Goal: Task Accomplishment & Management: Complete application form

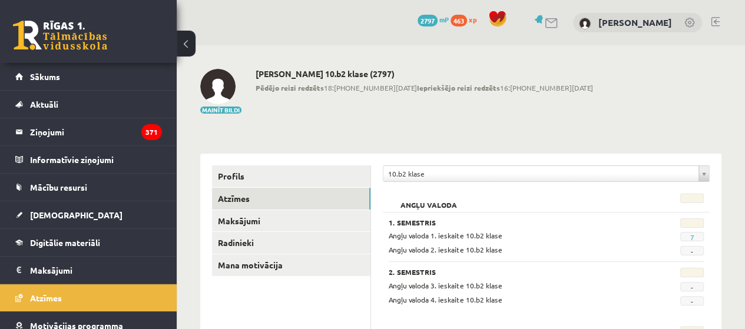
click at [714, 21] on link at bounding box center [715, 21] width 9 height 9
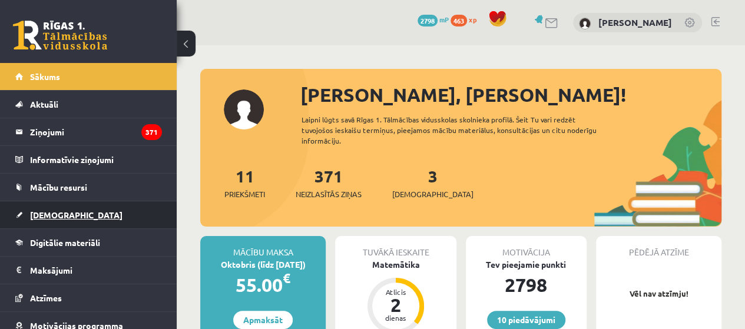
click at [118, 213] on link "[DEMOGRAPHIC_DATA]" at bounding box center [88, 215] width 147 height 27
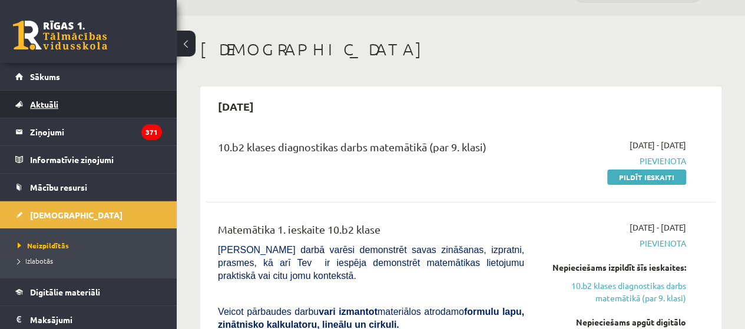
scroll to position [29, 0]
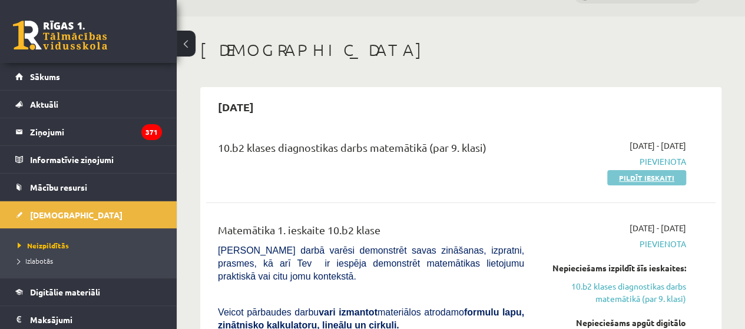
click at [683, 173] on link "Pildīt ieskaiti" at bounding box center [647, 177] width 79 height 15
click at [629, 177] on link "Pildīt ieskaiti" at bounding box center [647, 177] width 79 height 15
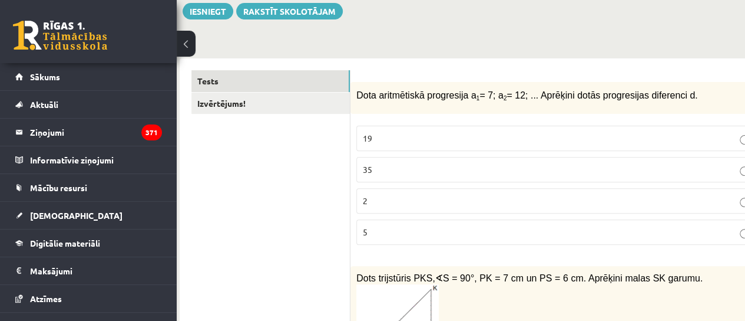
scroll to position [141, 67]
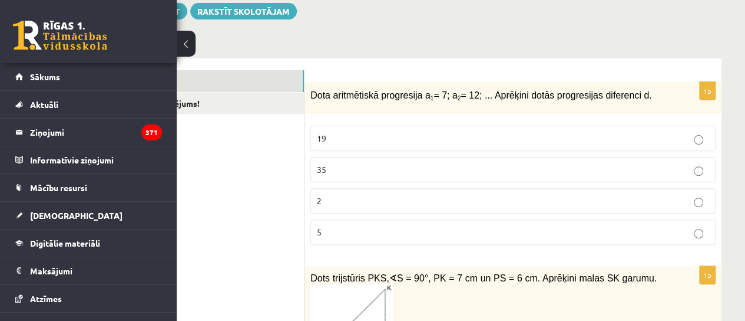
click at [307, 98] on div "Dota aritmētiskā progresija a 1 = 7; a 2 = 12; ... Aprēķini dotās progresijas d…" at bounding box center [513, 98] width 417 height 32
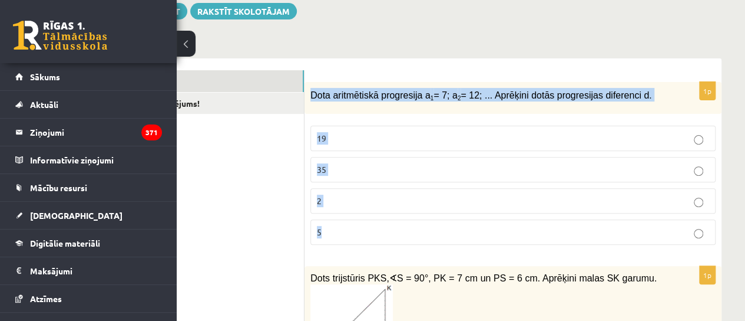
drag, startPoint x: 311, startPoint y: 96, endPoint x: 384, endPoint y: 239, distance: 160.5
click at [384, 239] on div "1p Dota aritmētiskā progresija a 1 = 7; a 2 = 12; ... Aprēķini dotās progresija…" at bounding box center [513, 168] width 417 height 173
copy div "Dota aritmētiskā progresija a 1 = 7; a 2 = 12; ... Aprēķini dotās progresijas d…"
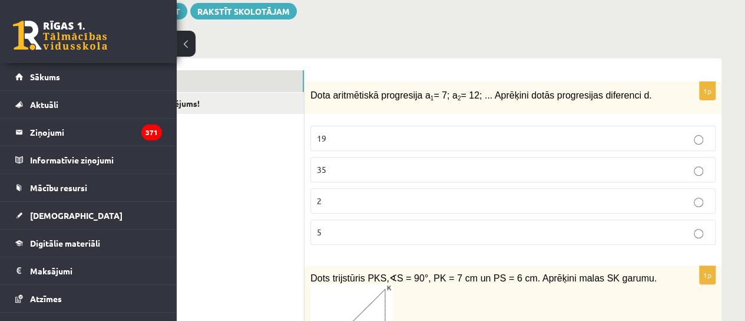
click at [468, 229] on p "5" at bounding box center [513, 232] width 392 height 12
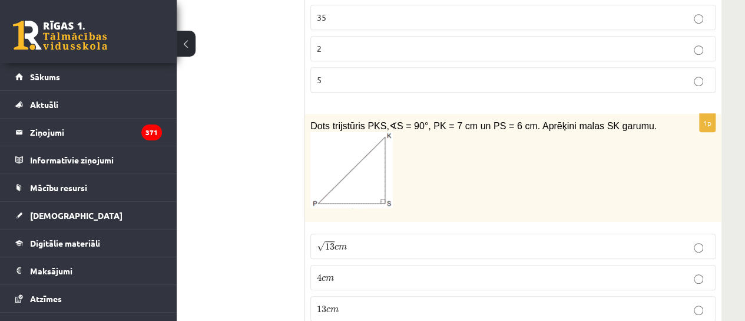
scroll to position [329, 67]
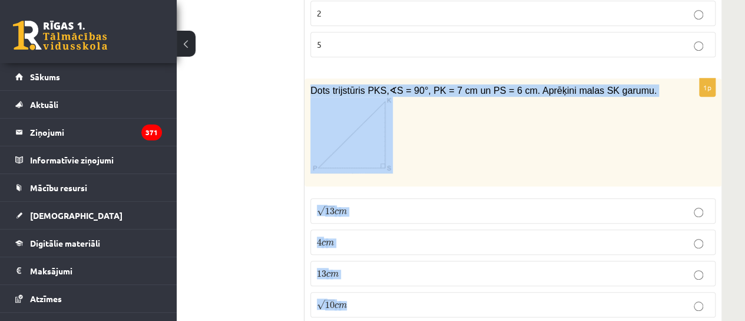
drag, startPoint x: 309, startPoint y: 90, endPoint x: 411, endPoint y: 307, distance: 239.9
click at [411, 307] on div "1p Dots trijstūris PKS, ∢ S = 90°, PK = 7 cm un PS = 6 cm. Aprēķini malas SK ga…" at bounding box center [513, 202] width 417 height 248
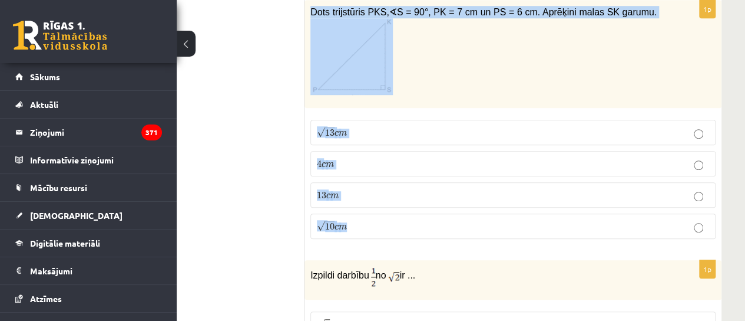
scroll to position [409, 67]
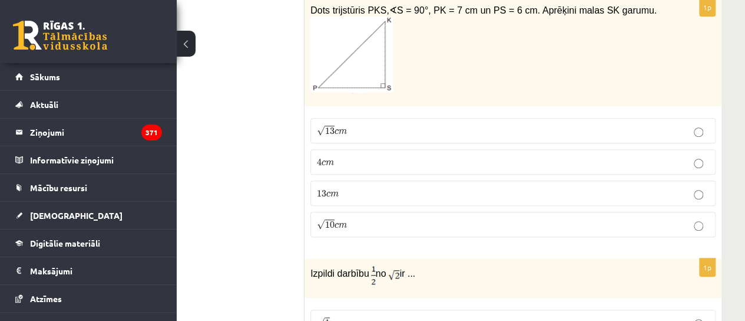
drag, startPoint x: 365, startPoint y: 223, endPoint x: 290, endPoint y: 33, distance: 204.7
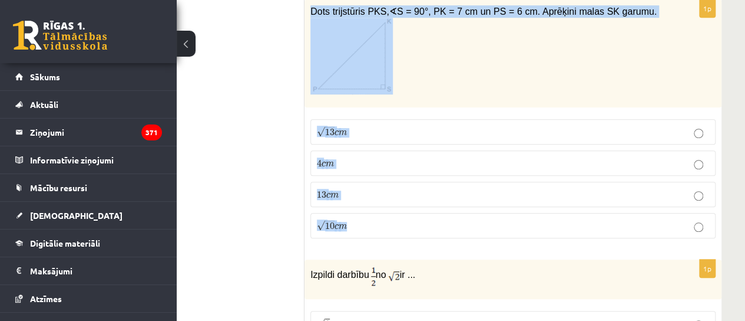
drag, startPoint x: 308, startPoint y: 3, endPoint x: 415, endPoint y: 222, distance: 244.0
click at [415, 222] on div "1p Dots trijstūris PKS, ∢ S = 90°, PK = 7 cm un PS = 6 cm. Aprēķini malas SK ga…" at bounding box center [513, 123] width 417 height 248
click at [414, 222] on div "1p Dots trijstūris PKS, ∢ S = 90°, PK = 7 cm un PS = 6 cm. Aprēķini malas SK ga…" at bounding box center [513, 123] width 417 height 248
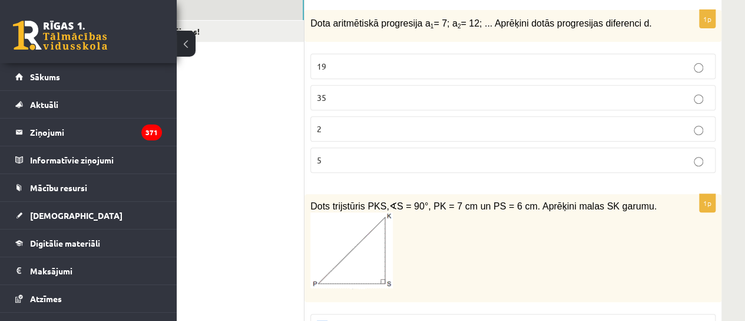
scroll to position [230, 67]
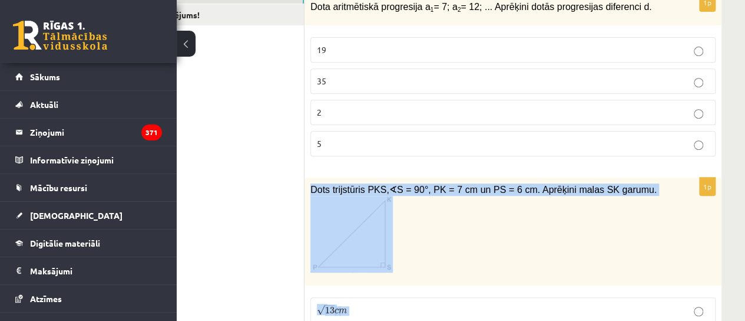
drag, startPoint x: 414, startPoint y: 222, endPoint x: 309, endPoint y: 183, distance: 111.9
click at [309, 183] on div "1p Dots trijstūris PKS, ∢ S = 90°, PK = 7 cm un PS = 6 cm. Aprēķini malas SK ga…" at bounding box center [513, 301] width 417 height 248
copy div "Dots trijstūris PKS, ∢ S = 90°, PK = 7 cm un PS = 6 cm. Aprēķini malas SK garum…"
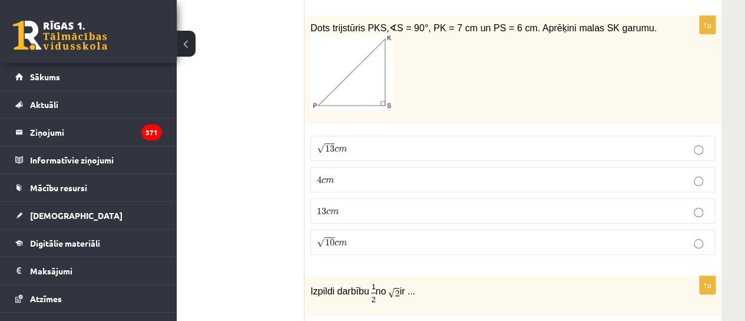
scroll to position [392, 67]
click at [546, 137] on label "√ 13 c m 13 c m" at bounding box center [513, 147] width 405 height 25
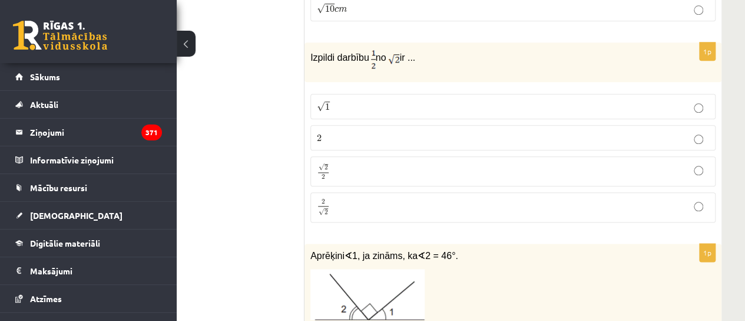
scroll to position [626, 67]
click at [316, 54] on span "Izpildi darbību" at bounding box center [340, 56] width 59 height 10
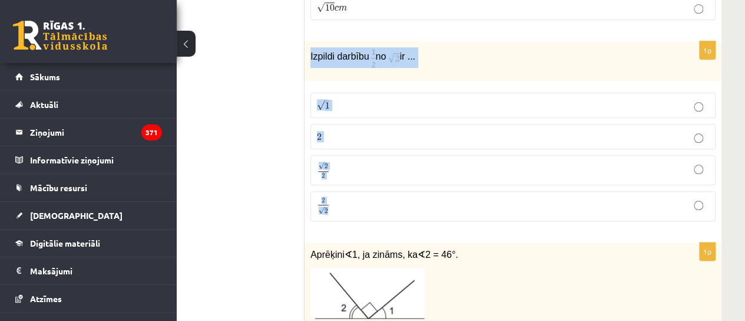
drag, startPoint x: 307, startPoint y: 50, endPoint x: 366, endPoint y: 203, distance: 164.2
click at [366, 203] on div "1p Izpildi darbību no ir ... √ 1 1 2 2 √ 2 2 2 2 2 √ 2 2 2" at bounding box center [513, 135] width 417 height 189
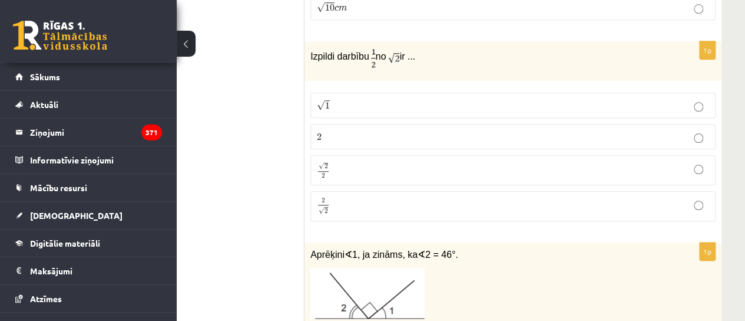
drag, startPoint x: 366, startPoint y: 203, endPoint x: 309, endPoint y: 52, distance: 161.1
click at [309, 52] on div "Izpildi darbību no ir ..." at bounding box center [513, 60] width 417 height 39
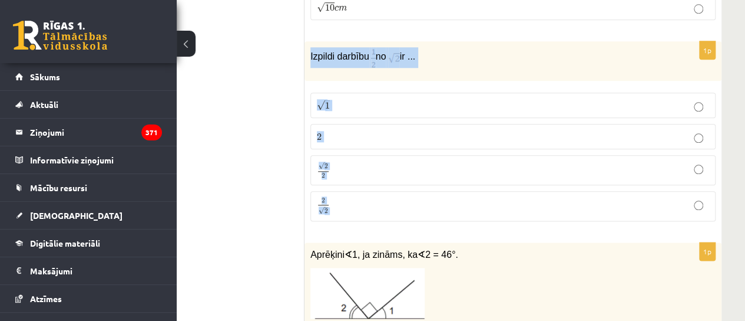
drag, startPoint x: 309, startPoint y: 52, endPoint x: 420, endPoint y: 220, distance: 200.4
click at [420, 220] on div "1p Izpildi darbību no ir ... √ 1 1 2 2 √ 2 2 2 2 2 √ 2 2 2" at bounding box center [513, 135] width 417 height 189
copy form "Izpildi darbību no ir ... √ 1 1 2 2 √ 2 2 2 2 2 √ 2 2 2"
click at [496, 53] on p "Izpildi darbību no ir ..." at bounding box center [484, 57] width 346 height 21
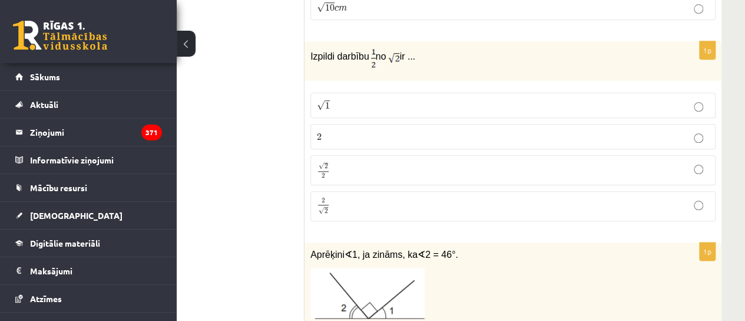
click at [472, 176] on label "√ 2 2 2 2" at bounding box center [513, 170] width 405 height 30
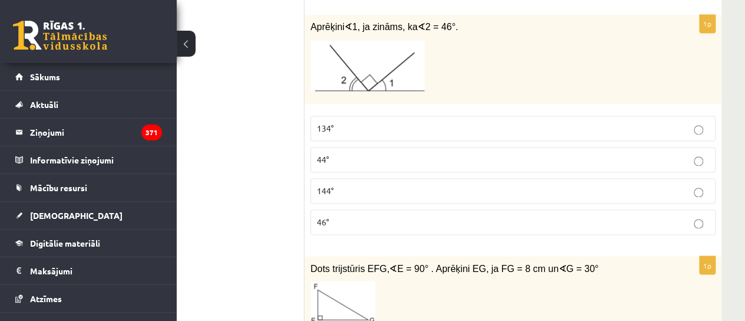
scroll to position [854, 67]
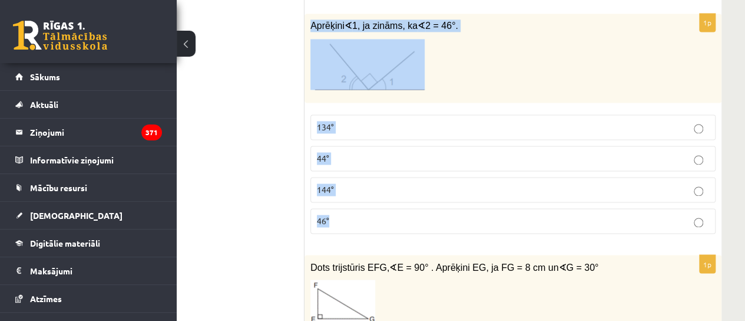
drag, startPoint x: 310, startPoint y: 24, endPoint x: 404, endPoint y: 233, distance: 230.0
click at [404, 233] on div "1p Aprēķini ∢ 1, ja zināms, ka ∢ 2 = 46°. 134° 44° 144° 46°" at bounding box center [513, 128] width 417 height 229
copy div "Aprēķini ∢ 1, ja zināms, ka ∢ 2 = 46°. 134° 44° 144° 46°"
click at [460, 40] on p at bounding box center [484, 64] width 346 height 51
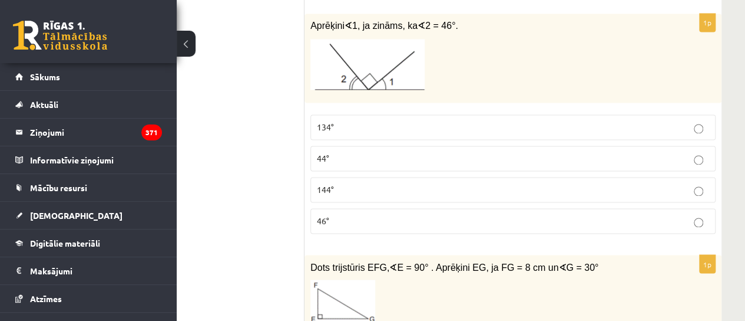
click at [413, 133] on label "134°" at bounding box center [513, 126] width 405 height 25
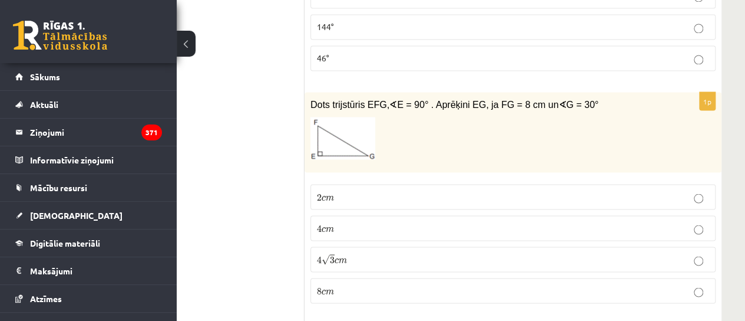
scroll to position [1018, 67]
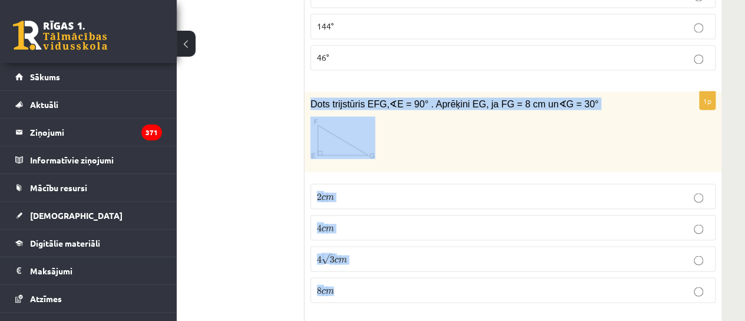
drag, startPoint x: 310, startPoint y: 93, endPoint x: 499, endPoint y: 301, distance: 281.6
click at [499, 301] on div "1p Dots trijstūris EFG, ∢ E = 90° . Aprēķini EG, ja FG = 8 cm un ∢ G = 30° 2 c …" at bounding box center [513, 201] width 417 height 221
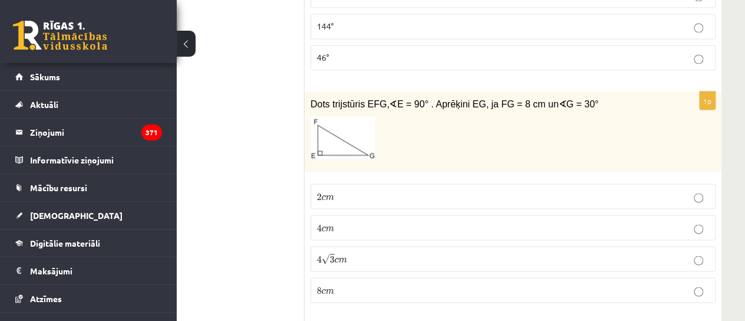
drag, startPoint x: 499, startPoint y: 301, endPoint x: 301, endPoint y: 100, distance: 282.5
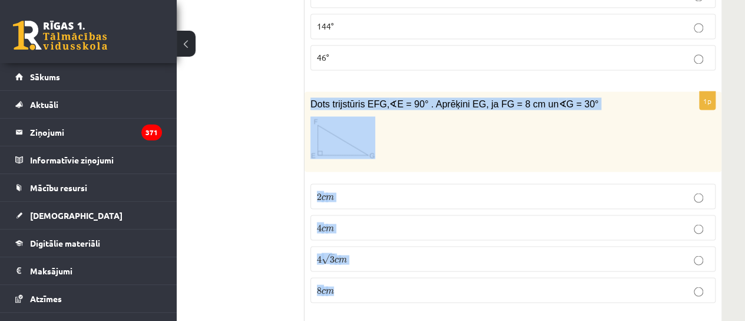
drag, startPoint x: 308, startPoint y: 96, endPoint x: 400, endPoint y: 280, distance: 205.6
click at [400, 280] on div "1p Dots trijstūris EFG, ∢ E = 90° . Aprēķini EG, ja FG = 8 cm un ∢ G = 30° 2 c …" at bounding box center [513, 201] width 417 height 221
drag, startPoint x: 406, startPoint y: 300, endPoint x: 385, endPoint y: 291, distance: 22.7
click at [385, 291] on div "1p Dots trijstūris EFG, ∢ E = 90° . Aprēķini EG, ja FG = 8 cm un ∢ G = 30° 2 c …" at bounding box center [513, 201] width 417 height 221
drag, startPoint x: 387, startPoint y: 306, endPoint x: 311, endPoint y: 93, distance: 226.1
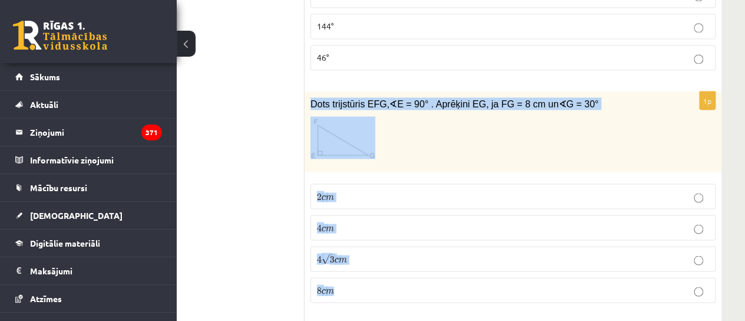
click at [311, 93] on div "1p Dots trijstūris EFG, ∢ E = 90° . Aprēķini EG, ja FG = 8 cm un ∢ G = 30° 2 c …" at bounding box center [513, 201] width 417 height 221
copy div "Dots trijstūris EFG, ∢ E = 90° . Aprēķini EG, ja FG = 8 cm un ∢ G = 30° 2 c m 2…"
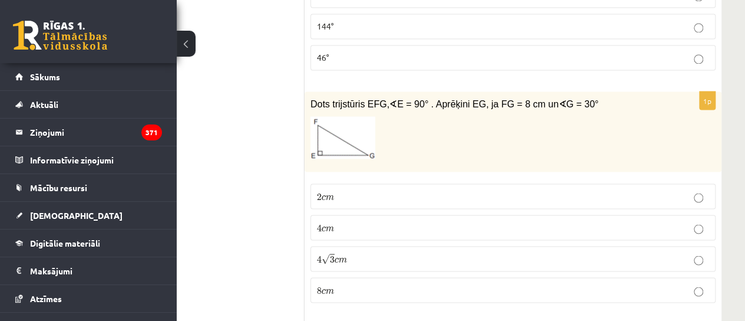
click at [411, 221] on p "4 c m 4 c m" at bounding box center [513, 227] width 392 height 12
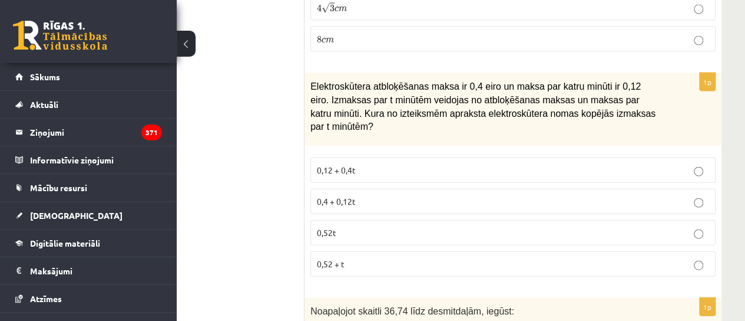
scroll to position [1269, 67]
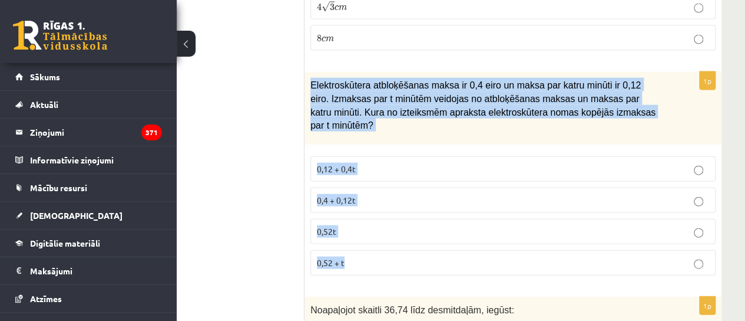
drag, startPoint x: 308, startPoint y: 77, endPoint x: 401, endPoint y: 260, distance: 206.1
click at [401, 260] on div "1p Elektroskūtera atbloķēšanas maksa ir 0,4 eiro un maksa par katru minūti ir 0…" at bounding box center [513, 178] width 417 height 212
copy div "Elektroskūtera atbloķēšanas maksa ir 0,4 eiro un maksa par katru minūti ir 0,12…"
click at [452, 121] on div "Elektroskūtera atbloķēšanas maksa ir 0,4 eiro un maksa par katru minūti ir 0,12…" at bounding box center [513, 108] width 417 height 72
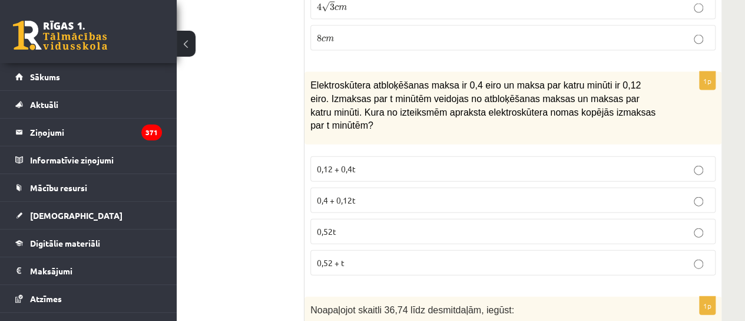
click at [358, 194] on p "0,4 + 0,12t" at bounding box center [513, 200] width 392 height 12
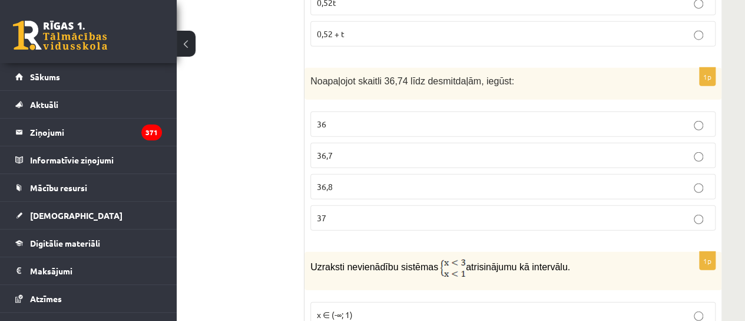
scroll to position [1497, 67]
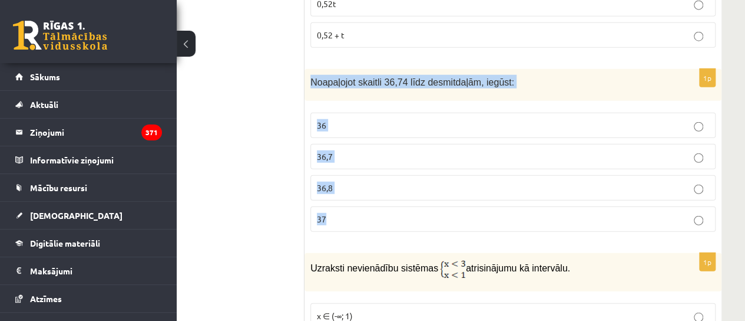
drag, startPoint x: 309, startPoint y: 56, endPoint x: 394, endPoint y: 196, distance: 163.6
click at [394, 196] on div "1p Noapaļojot skaitli 36,74 līdz desmitdaļām, iegūst: 36 36,7 36,8 37" at bounding box center [513, 155] width 417 height 173
copy div "Noapaļojot skaitli 36,74 līdz desmitdaļām, iegūst: 36 36,7 36,8 37"
click at [429, 78] on div "1p Noapaļojot skaitli 36,74 līdz desmitdaļām, iegūst: 36 36,7 36,8 37" at bounding box center [513, 155] width 417 height 173
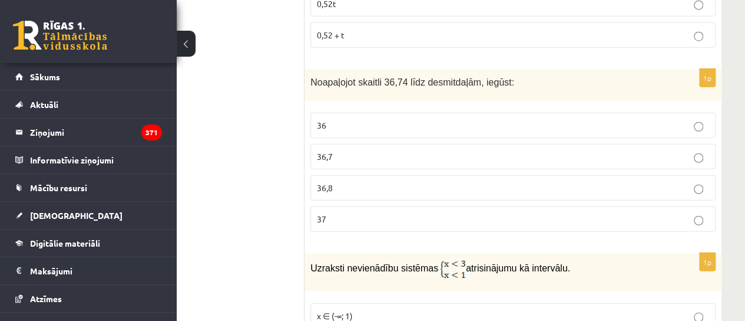
click at [358, 150] on p "36,7" at bounding box center [513, 156] width 392 height 12
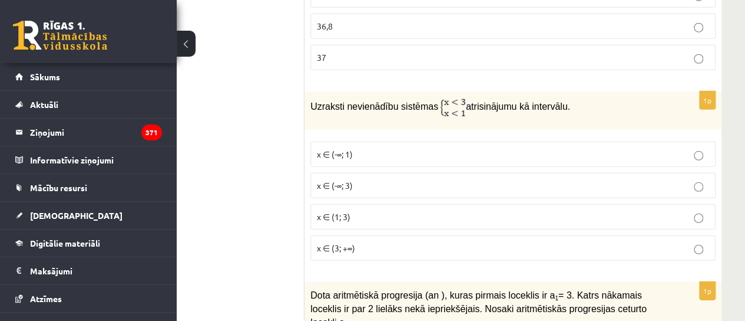
scroll to position [1659, 67]
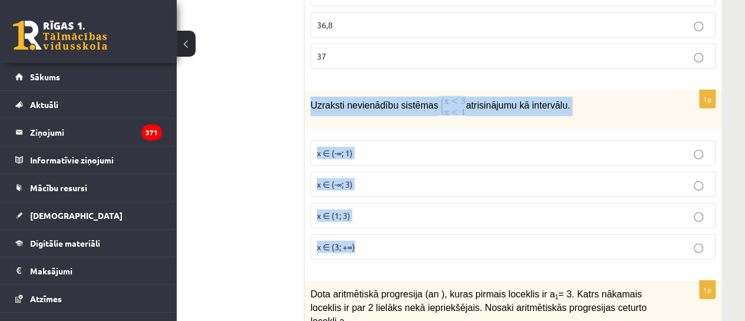
drag, startPoint x: 309, startPoint y: 78, endPoint x: 376, endPoint y: 231, distance: 167.3
click at [376, 231] on div "1p Uzraksti nevienādību sistēmas atrisinājumu kā intervālu. x ∈ (-∞; 1) x ∈ (-∞…" at bounding box center [513, 179] width 417 height 179
copy div "Uzraksti nevienādību sistēmas atrisinājumu kā intervālu. x ∈ (-∞; 1) x ∈ (-∞; 3…"
click at [444, 106] on div "1p Uzraksti nevienādību sistēmas atrisinājumu kā intervālu. x ∈ (-∞; 1) x ∈ (-∞…" at bounding box center [513, 179] width 417 height 179
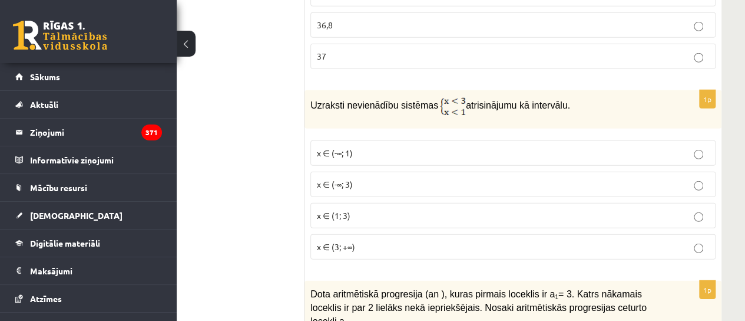
click at [343, 203] on label "x ∈ (1; 3)" at bounding box center [513, 215] width 405 height 25
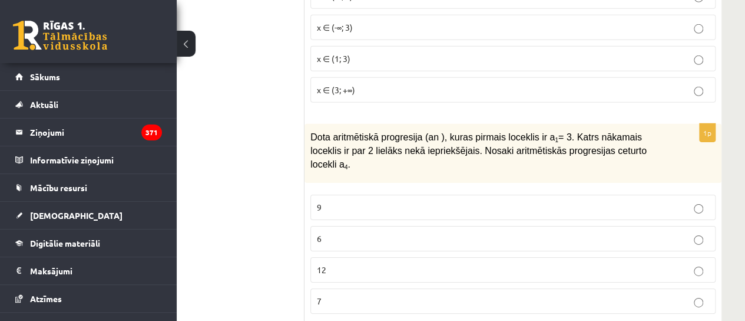
scroll to position [1817, 67]
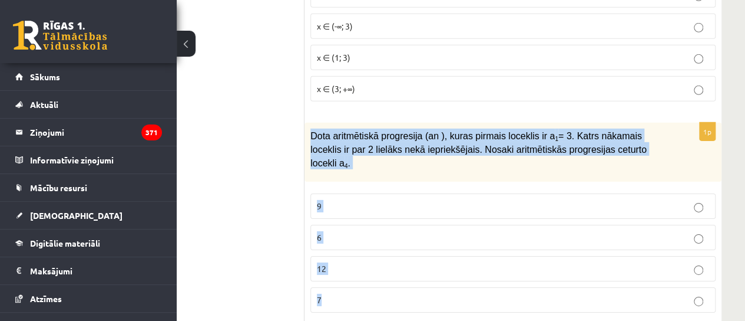
drag, startPoint x: 308, startPoint y: 103, endPoint x: 372, endPoint y: 259, distance: 168.8
click at [372, 259] on div "1p Dota aritmētiskā progresija (an ), kuras pirmais loceklis ir a 1 = 3. Katrs …" at bounding box center [513, 222] width 417 height 199
drag, startPoint x: 376, startPoint y: 283, endPoint x: 346, endPoint y: 259, distance: 38.2
click at [346, 259] on div "1p Dota aritmētiskā progresija (an ), kuras pirmais loceklis ir a 1 = 3. Katrs …" at bounding box center [513, 222] width 417 height 199
copy div "Dota aritmētiskā progresija (an ), kuras pirmais loceklis ir a 1 = 3. Katrs nāk…"
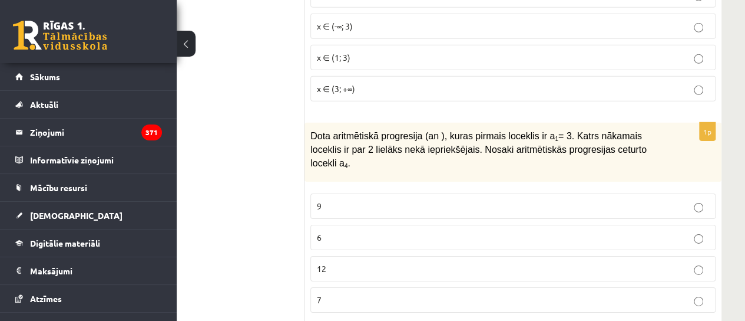
click at [321, 200] on span "9" at bounding box center [319, 205] width 5 height 11
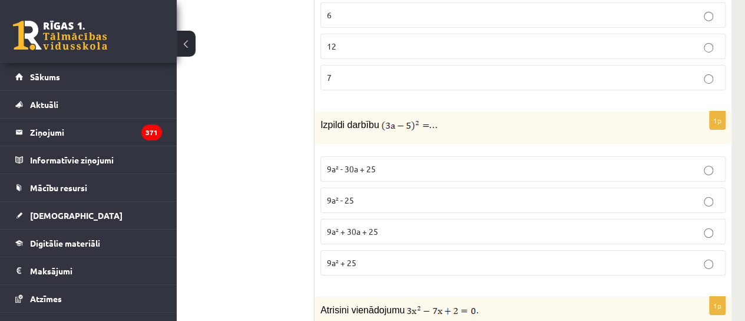
scroll to position [2040, 55]
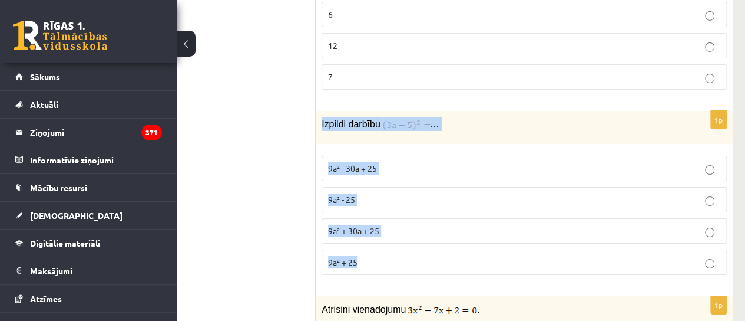
drag, startPoint x: 323, startPoint y: 83, endPoint x: 398, endPoint y: 219, distance: 155.1
click at [398, 219] on div "1p Izpildi darbību … 9a² - 30a + 25 9a² - 25 9a² + 30a + 25 9a² + 25" at bounding box center [524, 197] width 417 height 173
copy div "Izpildi darbību … 9a² - 30a + 25 9a² - 25 9a² + 30a + 25 9a² + 25"
click at [472, 117] on p "Izpildi darbību …" at bounding box center [495, 124] width 346 height 14
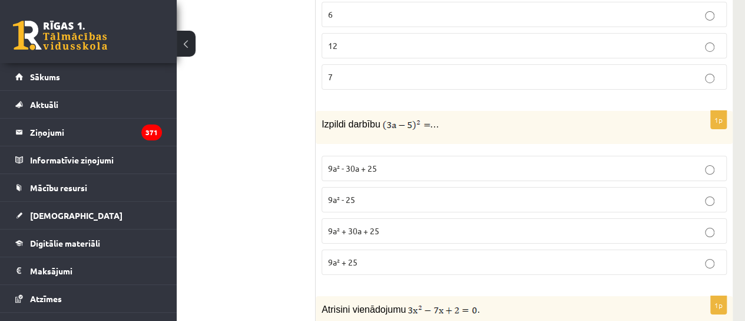
click at [382, 225] on p "9a² + 30a + 25" at bounding box center [524, 231] width 392 height 12
click at [364, 156] on label "9a² - 30a + 25" at bounding box center [524, 168] width 405 height 25
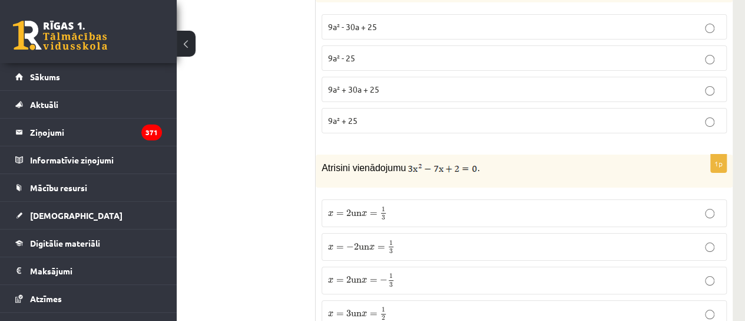
scroll to position [2164, 55]
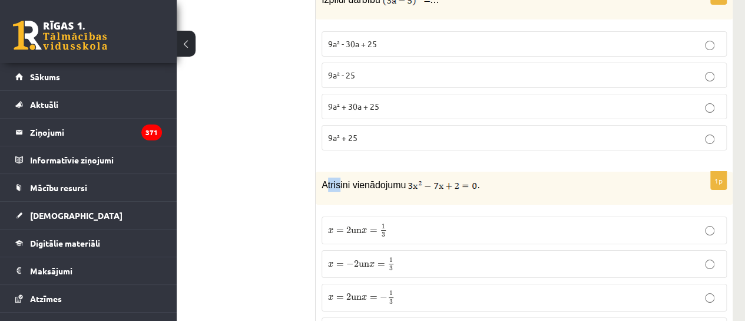
drag, startPoint x: 326, startPoint y: 143, endPoint x: 338, endPoint y: 144, distance: 11.3
click at [338, 180] on span "Atrisini vienādojumu" at bounding box center [364, 185] width 84 height 10
click at [319, 171] on div "Atrisini vienādojumu ." at bounding box center [524, 187] width 417 height 33
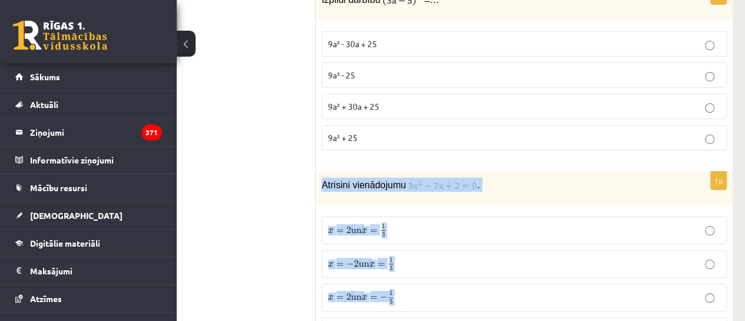
drag, startPoint x: 319, startPoint y: 138, endPoint x: 402, endPoint y: 286, distance: 169.1
click at [402, 286] on div "1p Atrisini vienādojumu . x = 2 un x = 1 3 x = 2 un x = 1 3 x = − 2 un x = 1 3 …" at bounding box center [524, 262] width 417 height 182
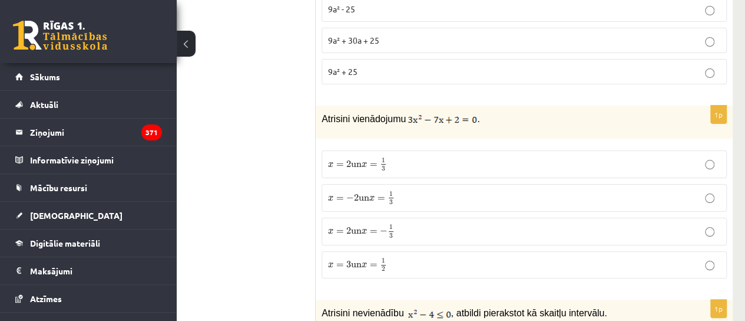
scroll to position [2230, 55]
click at [367, 163] on span "x" at bounding box center [364, 165] width 5 height 5
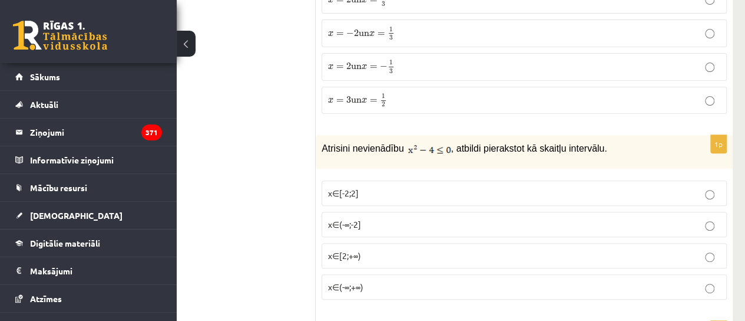
scroll to position [2398, 55]
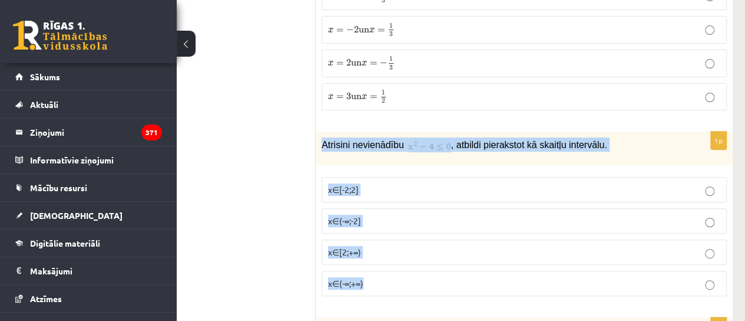
drag, startPoint x: 316, startPoint y: 93, endPoint x: 415, endPoint y: 232, distance: 171.0
click at [415, 232] on div "1p Atrisini nevienādību , atbildi pierakstot kā skaitļu intervālu. x∈[-2;2] x∈(…" at bounding box center [524, 217] width 417 height 173
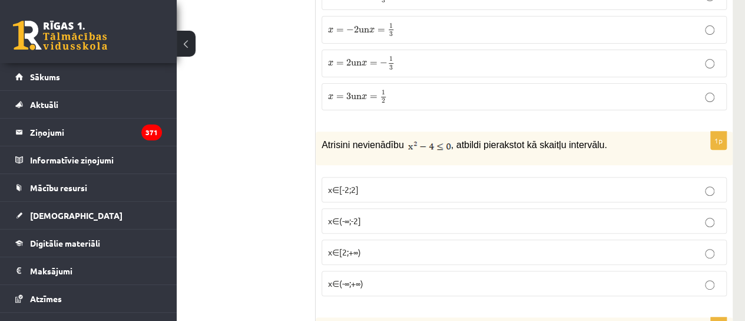
click at [350, 184] on span "x∈[-2;2]" at bounding box center [343, 189] width 31 height 11
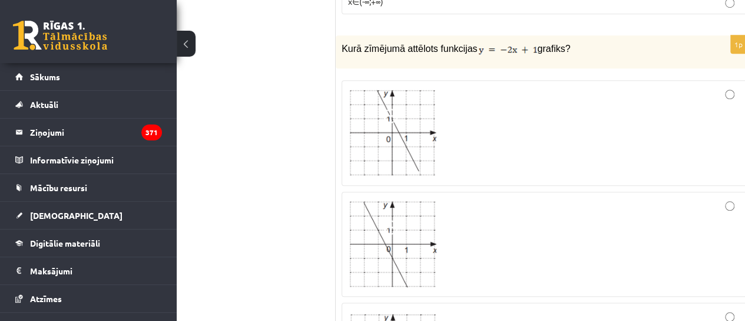
scroll to position [2663, 35]
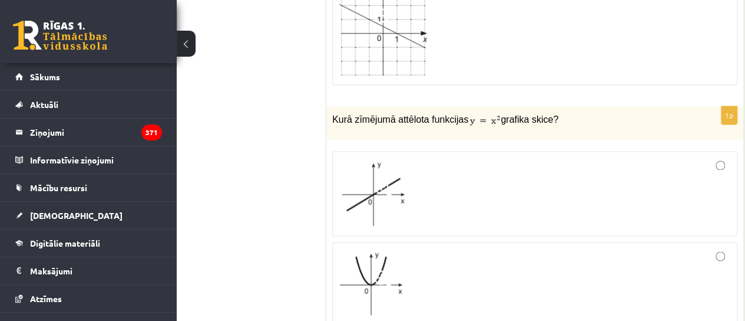
scroll to position [3114, 45]
click at [490, 249] on div at bounding box center [535, 284] width 392 height 70
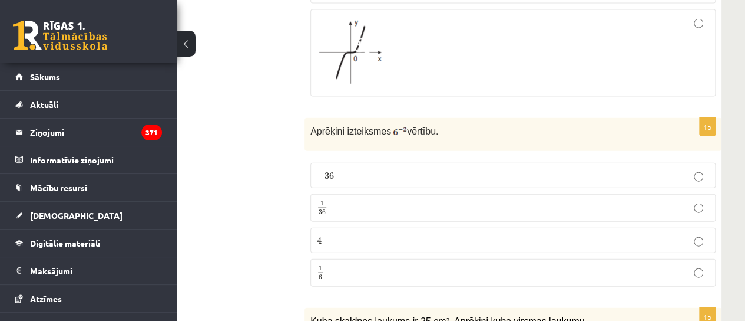
scroll to position [3530, 67]
click at [308, 117] on div "Aprēķini izteiksmes vērtību." at bounding box center [513, 133] width 417 height 33
drag, startPoint x: 310, startPoint y: 110, endPoint x: 352, endPoint y: 221, distance: 118.4
click at [352, 221] on div "1p Aprēķini izteiksmes vērtību. − 36 − 36 1 36 1 36 4 4 1 6 1 6" at bounding box center [513, 206] width 417 height 178
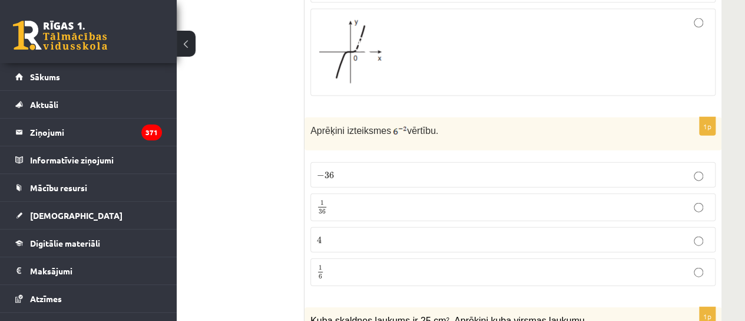
drag, startPoint x: 352, startPoint y: 221, endPoint x: 311, endPoint y: 100, distance: 128.0
click at [311, 117] on div "1p Aprēķini izteiksmes vērtību. − 36 − 36 1 36 1 36 4 4 1 6 1 6" at bounding box center [513, 206] width 417 height 178
drag, startPoint x: 313, startPoint y: 117, endPoint x: 362, endPoint y: 240, distance: 133.1
drag, startPoint x: 363, startPoint y: 240, endPoint x: 308, endPoint y: 108, distance: 143.7
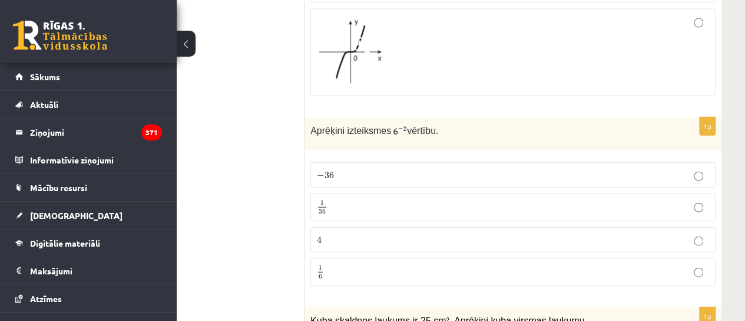
click at [308, 117] on div "1p Aprēķini izteiksmes vērtību. − 36 − 36 1 36 1 36 4 4 1 6 1 6" at bounding box center [513, 206] width 417 height 178
drag, startPoint x: 305, startPoint y: 105, endPoint x: 325, endPoint y: 117, distance: 23.0
click at [325, 117] on div "1p Aprēķini izteiksmes vērtību. − 36 − 36 1 36 1 36 4 4 1 6 1 6" at bounding box center [513, 206] width 417 height 178
click at [321, 117] on div "Aprēķini izteiksmes vērtību." at bounding box center [513, 133] width 417 height 33
drag, startPoint x: 315, startPoint y: 116, endPoint x: 358, endPoint y: 217, distance: 110.3
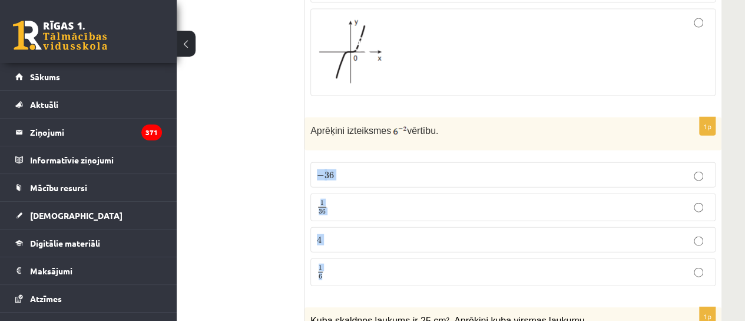
click at [358, 217] on fieldset "− 36 − 36 1 36 1 36 4 4 1 6 1 6" at bounding box center [513, 222] width 405 height 133
drag, startPoint x: 363, startPoint y: 226, endPoint x: 305, endPoint y: 112, distance: 127.6
click at [305, 117] on div "1p Aprēķini izteiksmes vērtību. − 36 − 36 1 36 1 36 4 4 1 6 1 6" at bounding box center [513, 206] width 417 height 178
drag, startPoint x: 306, startPoint y: 73, endPoint x: 352, endPoint y: 223, distance: 157.1
click at [356, 225] on div "1p Aprēķini izteiksmes vērtību. − 36 − 36 1 36 1 36 4 4 1 6 1 6" at bounding box center [513, 206] width 417 height 178
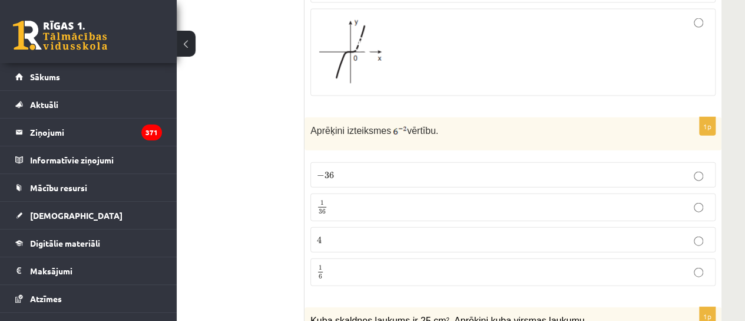
drag, startPoint x: 324, startPoint y: 223, endPoint x: 302, endPoint y: 85, distance: 139.6
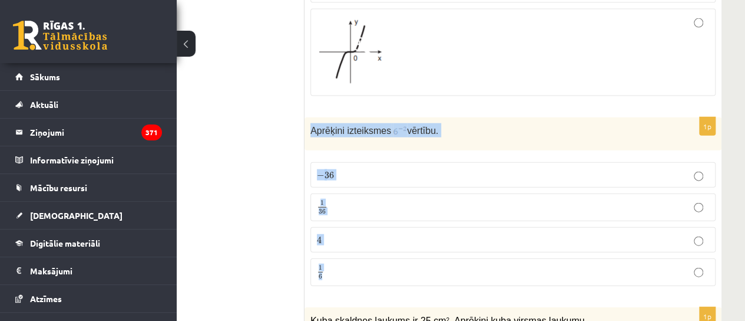
drag, startPoint x: 334, startPoint y: 222, endPoint x: 310, endPoint y: 76, distance: 148.0
click at [310, 117] on div "1p Aprēķini izteiksmes vērtību. − 36 − 36 1 36 1 36 4 4 1 6 1 6" at bounding box center [513, 206] width 417 height 178
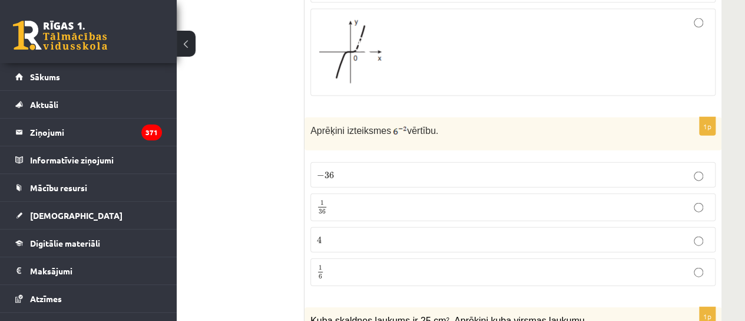
click at [332, 193] on label "1 36 1 36" at bounding box center [513, 207] width 405 height 28
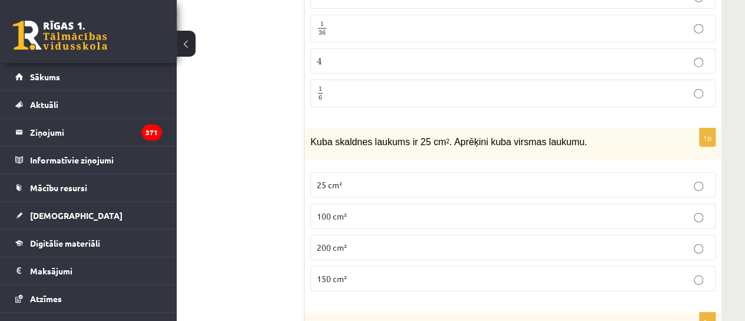
scroll to position [3714, 67]
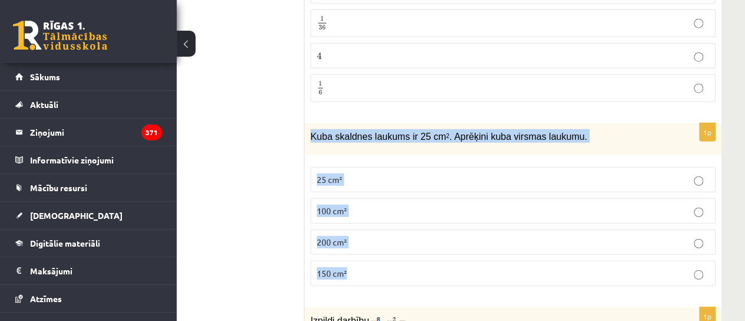
drag, startPoint x: 307, startPoint y: 77, endPoint x: 378, endPoint y: 216, distance: 156.3
click at [378, 216] on div "1p Kuba skaldnes laukums ir 25 cm 2 . Aprēķini kuba virsmas laukumu. 25 cm² 100…" at bounding box center [513, 209] width 417 height 173
click at [430, 167] on label "25 cm²" at bounding box center [513, 179] width 405 height 25
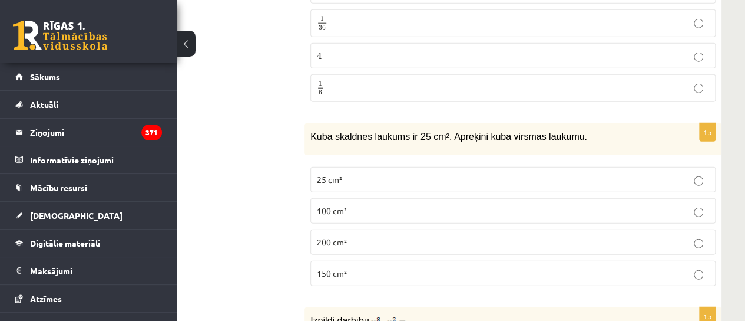
click at [348, 267] on p "150 cm²" at bounding box center [513, 273] width 392 height 12
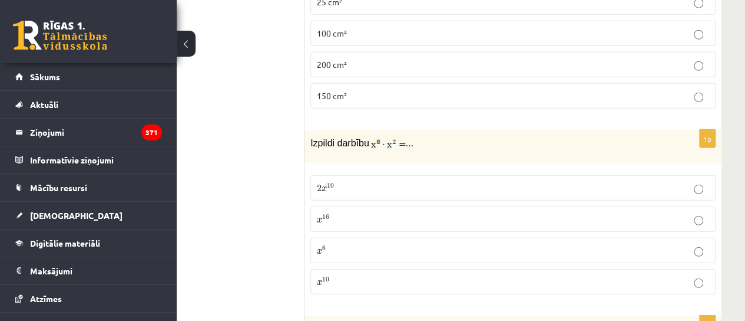
scroll to position [3892, 67]
drag, startPoint x: 308, startPoint y: 87, endPoint x: 404, endPoint y: 225, distance: 168.0
click at [404, 225] on div "1p Izpildi darbību ... 2 x 10 2 x 10 x 16 x 16 x 6 x 6 x 10 x 10" at bounding box center [513, 215] width 417 height 173
drag, startPoint x: 404, startPoint y: 225, endPoint x: 306, endPoint y: 89, distance: 167.1
click at [306, 129] on div "1p Izpildi darbību ... 2 x 10 2 x 10 x 16 x 16 x 6 x 6 x 10 x 10" at bounding box center [513, 215] width 417 height 173
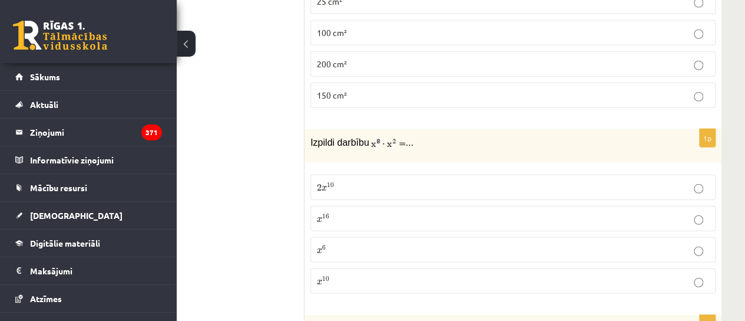
click at [470, 275] on p "x 10 x 10" at bounding box center [513, 281] width 392 height 12
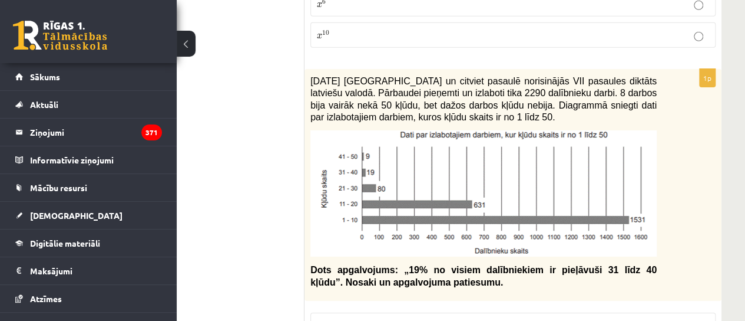
scroll to position [4137, 67]
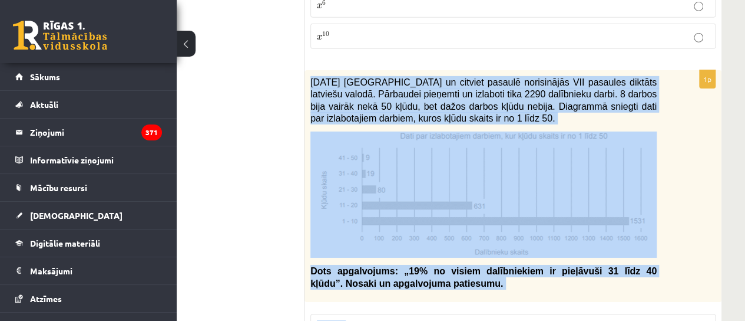
drag, startPoint x: 310, startPoint y: 22, endPoint x: 489, endPoint y: 287, distance: 319.5
click at [489, 287] on div "1p 2021. gada 27. novembrī Latvijā un citviet pasaulē norisinājās VII pasaules …" at bounding box center [513, 225] width 417 height 310
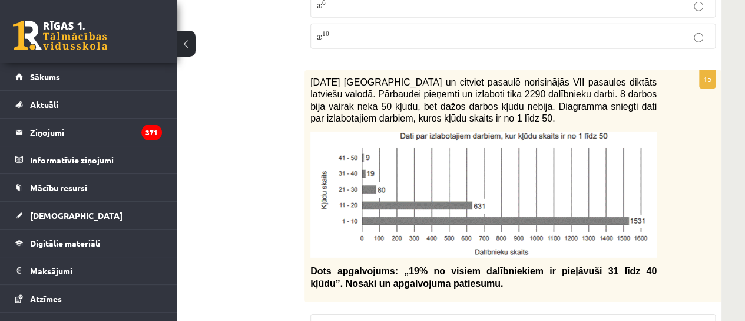
click at [417, 320] on p "Patiess" at bounding box center [513, 326] width 392 height 12
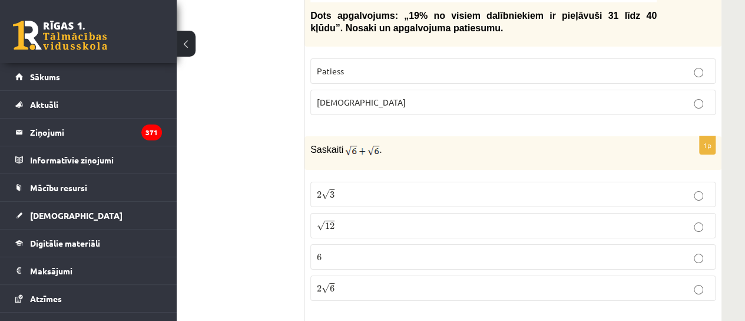
scroll to position [4404, 67]
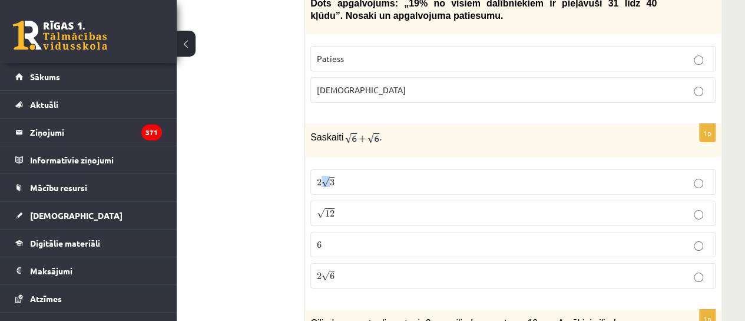
drag, startPoint x: 321, startPoint y: 118, endPoint x: 328, endPoint y: 118, distance: 7.7
click at [328, 177] on span "2 √ 3" at bounding box center [326, 182] width 18 height 11
drag, startPoint x: 337, startPoint y: 76, endPoint x: 352, endPoint y: 74, distance: 15.5
click at [352, 130] on p "Saskaiti ." at bounding box center [484, 137] width 346 height 15
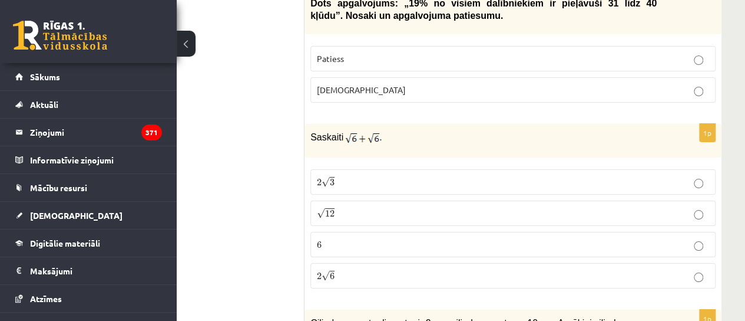
click at [385, 130] on p "Saskaiti ." at bounding box center [484, 137] width 346 height 15
drag, startPoint x: 310, startPoint y: 74, endPoint x: 434, endPoint y: 222, distance: 192.8
click at [434, 222] on div "1p Saskaiti . 2 √ 3 2 3 √ 12 12 6 6 2 √ 6 2 6" at bounding box center [513, 211] width 417 height 174
drag, startPoint x: 434, startPoint y: 222, endPoint x: 394, endPoint y: 207, distance: 42.3
click at [394, 207] on div "1p Saskaiti . 2 √ 3 2 3 √ 12 12 6 6 2 √ 6 2 6" at bounding box center [513, 211] width 417 height 174
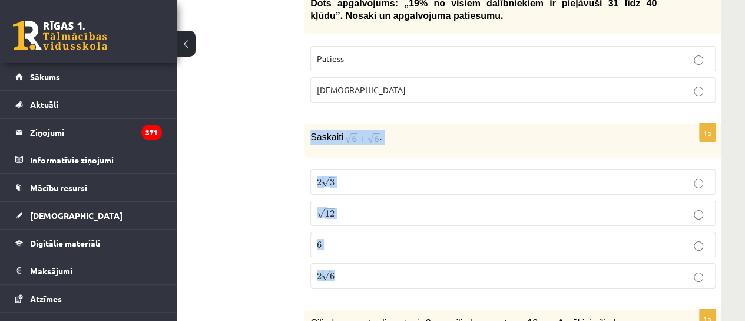
click at [424, 269] on p "2 √ 6 2 6" at bounding box center [513, 275] width 392 height 12
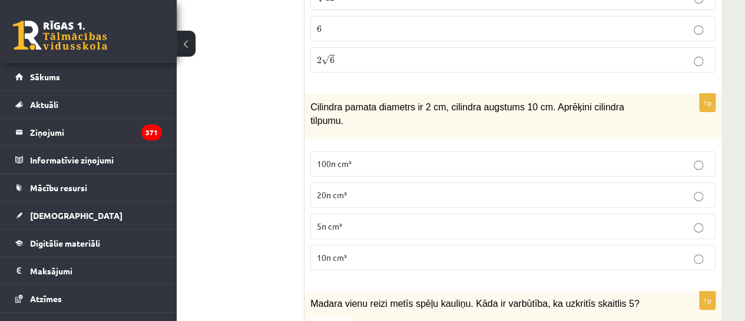
scroll to position [4621, 67]
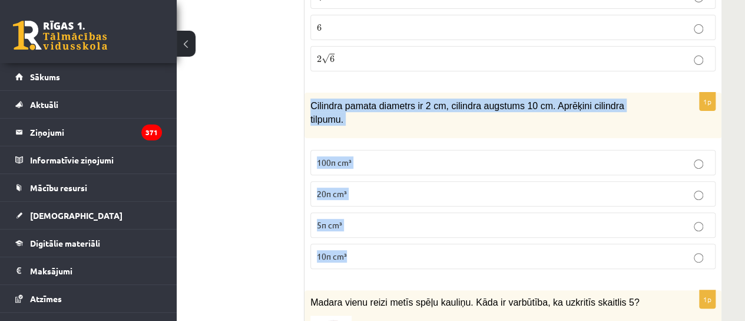
drag, startPoint x: 309, startPoint y: 41, endPoint x: 390, endPoint y: 192, distance: 170.9
click at [390, 192] on div "1p Cilindra pamata diametrs ir 2 cm, cilindra augstums 10 cm. Aprēķini cilindra…" at bounding box center [513, 186] width 417 height 186
click at [401, 93] on div "Cilindra pamata diametrs ir 2 cm, cilindra augstums 10 cm. Aprēķini cilindra ti…" at bounding box center [513, 115] width 417 height 45
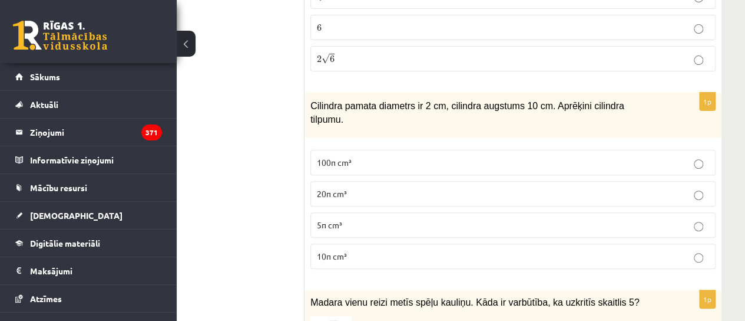
click at [323, 243] on label "10π cm³" at bounding box center [513, 255] width 405 height 25
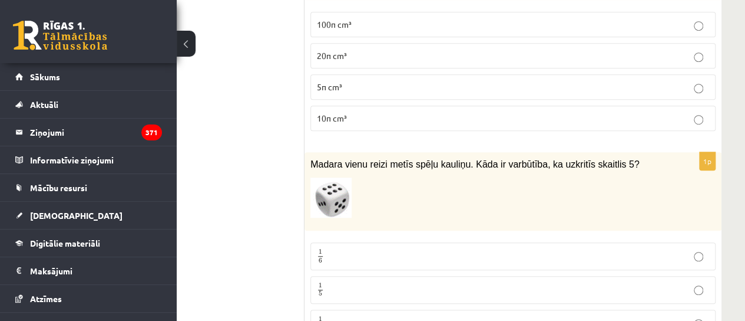
scroll to position [4762, 67]
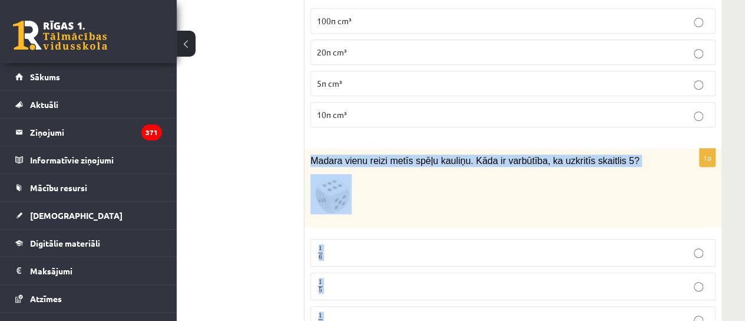
drag, startPoint x: 307, startPoint y: 83, endPoint x: 377, endPoint y: 269, distance: 198.4
click at [377, 269] on div "1p Madara vienu reizi metīs spēļu kauliņu. Kāda ir varbūtība, ka uzkritīs skait…" at bounding box center [513, 261] width 417 height 227
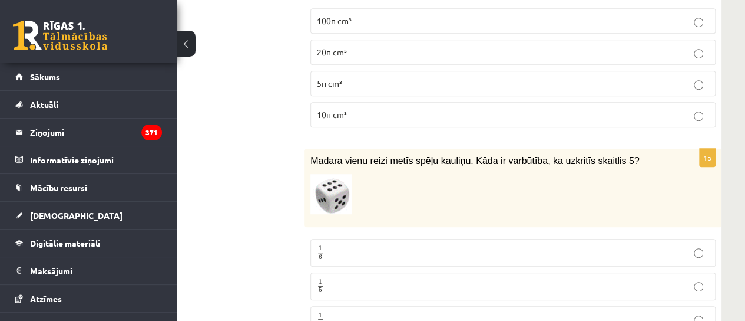
click at [322, 246] on span "1" at bounding box center [320, 248] width 5 height 5
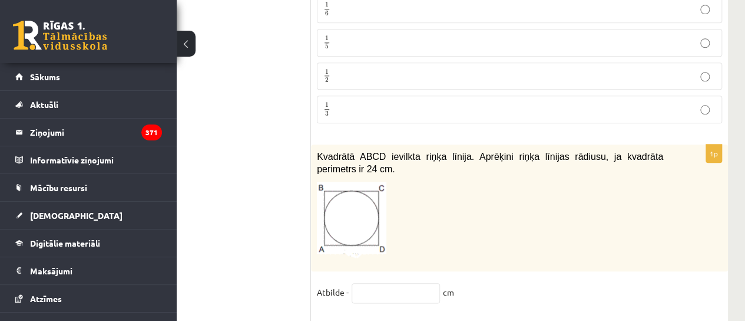
scroll to position [5006, 60]
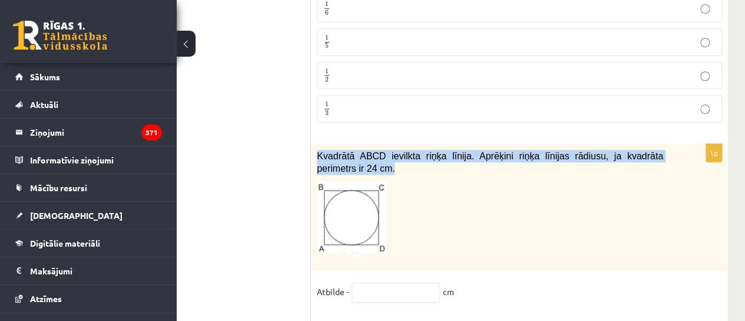
drag, startPoint x: 317, startPoint y: 74, endPoint x: 341, endPoint y: 88, distance: 28.0
click at [341, 150] on p "Kvadrātā ABCD ievilkta riņķa līnija. Aprēķini riņķa līnijas rādiusu, ja kvadrāt…" at bounding box center [490, 162] width 346 height 24
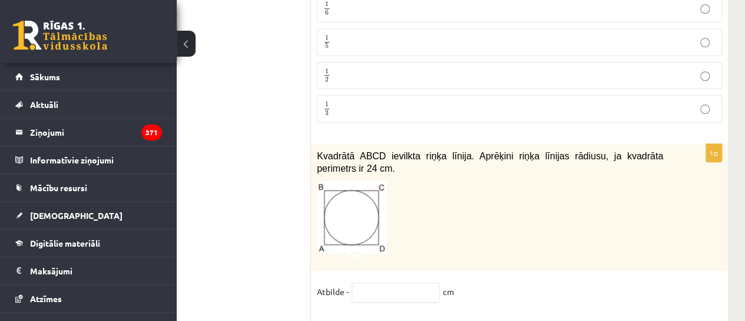
click at [364, 282] on input "text" at bounding box center [396, 292] width 88 height 20
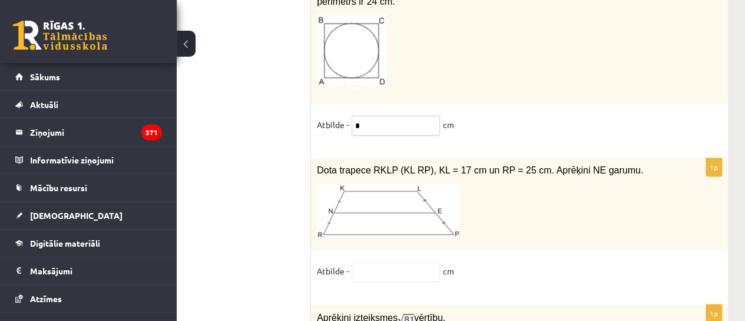
scroll to position [5175, 60]
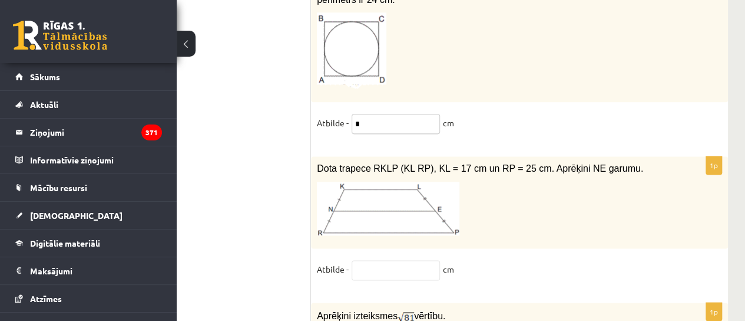
type input "*"
click at [598, 160] on div "Dota trapece RKLP (KL RP), KL = 17 cm un RP = 25 cm. Aprēķini NE garumu." at bounding box center [519, 202] width 417 height 92
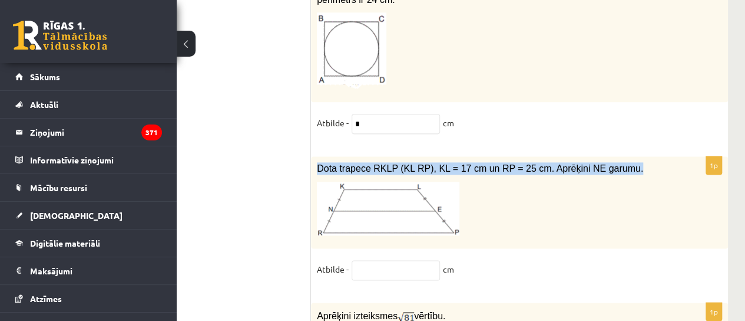
drag, startPoint x: 318, startPoint y: 91, endPoint x: 602, endPoint y: 91, distance: 284.0
click at [602, 162] on p "Dota trapece RKLP (KL RP), KL = 17 cm un RP = 25 cm. Aprēķini NE garumu." at bounding box center [490, 168] width 346 height 12
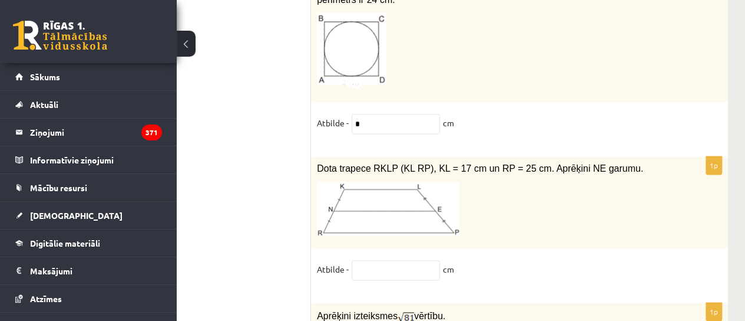
click at [412, 260] on input "text" at bounding box center [396, 270] width 88 height 20
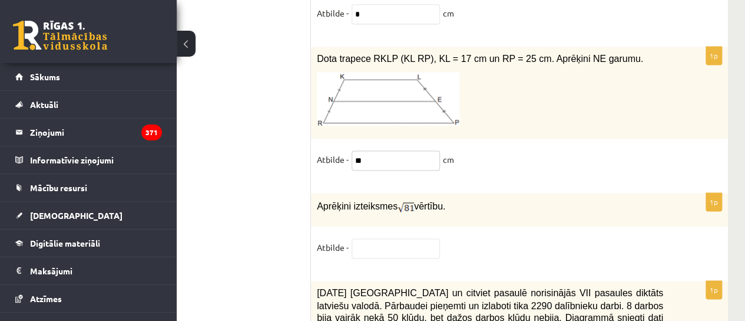
scroll to position [5286, 60]
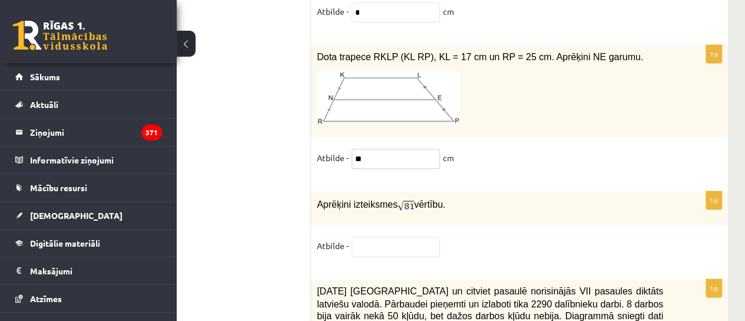
type input "**"
click at [396, 236] on input "text" at bounding box center [396, 246] width 88 height 20
type input "*"
drag, startPoint x: 319, startPoint y: 129, endPoint x: 449, endPoint y: 139, distance: 130.0
click at [449, 191] on div "Aprēķini izteiksmes vērtību." at bounding box center [519, 208] width 417 height 34
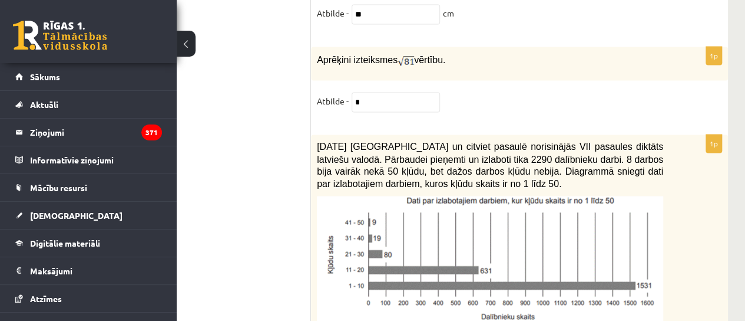
scroll to position [5430, 60]
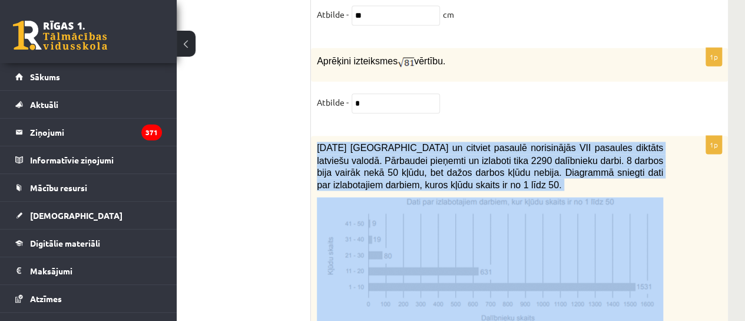
drag, startPoint x: 315, startPoint y: 68, endPoint x: 569, endPoint y: 252, distance: 314.0
click at [569, 252] on div "2021. gada 27. novembrī Latvijā un citviet pasaulē norisinājās VII pasaules dik…" at bounding box center [519, 246] width 417 height 220
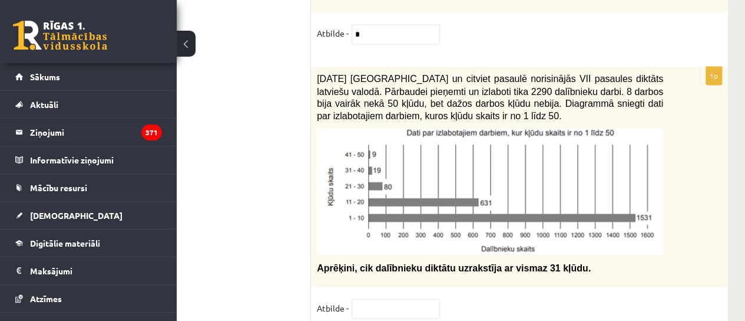
scroll to position [5513, 60]
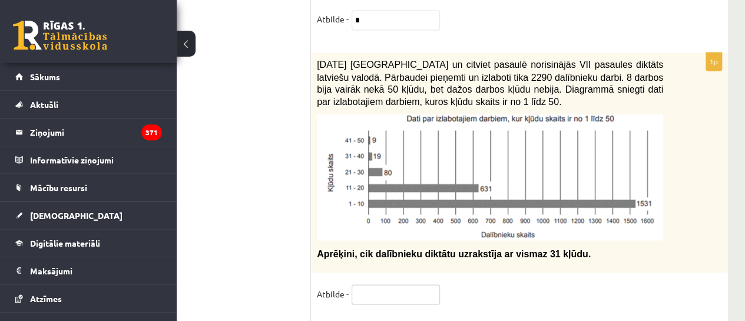
click at [402, 284] on input "text" at bounding box center [396, 294] width 88 height 20
type input "***"
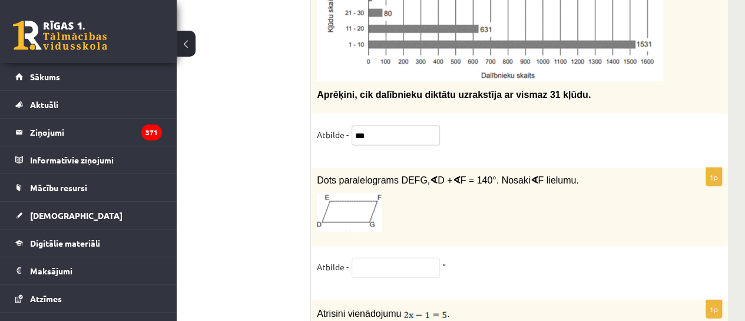
scroll to position [5675, 60]
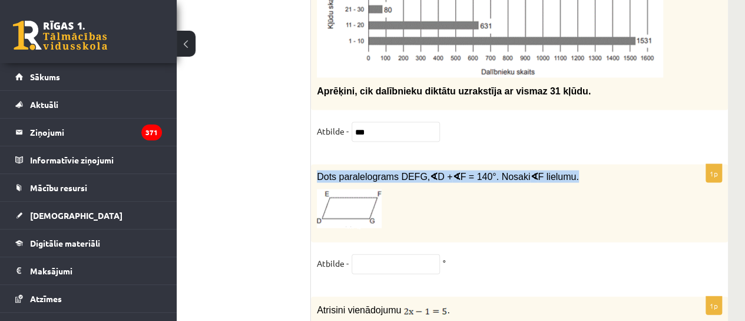
drag, startPoint x: 314, startPoint y: 101, endPoint x: 559, endPoint y: 98, distance: 244.6
click at [559, 164] on div "Dots paralelograms DEFG, ∢ D + ∢ F = 140°. Nosaki ∢ F lielumu." at bounding box center [519, 203] width 417 height 78
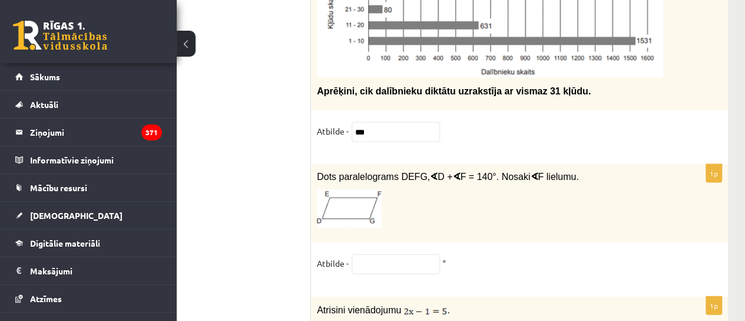
click at [395, 254] on input "text" at bounding box center [396, 264] width 88 height 20
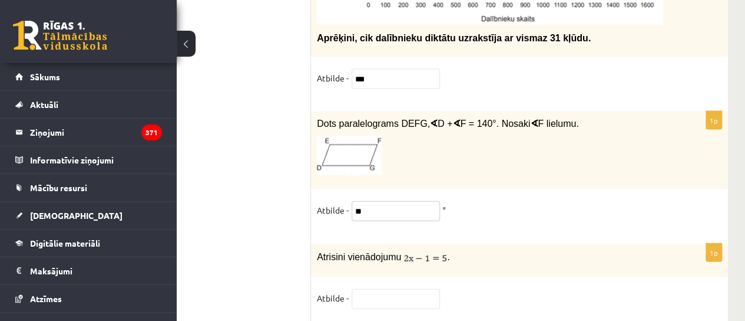
scroll to position [5732, 60]
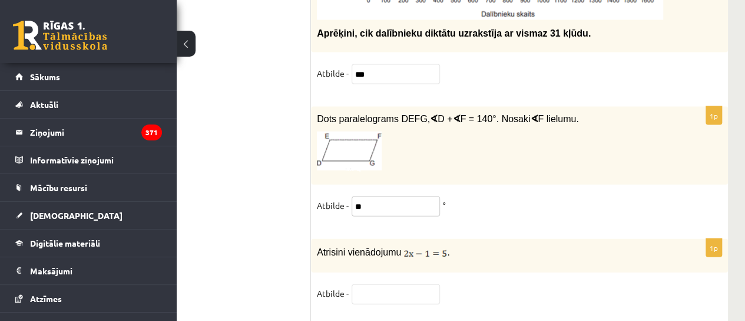
type input "**"
click at [520, 284] on fieldset "Atbilde -" at bounding box center [519, 296] width 405 height 25
drag, startPoint x: 315, startPoint y: 175, endPoint x: 397, endPoint y: 176, distance: 81.9
click at [397, 239] on div "Atrisini vienādojumu ." at bounding box center [519, 255] width 417 height 33
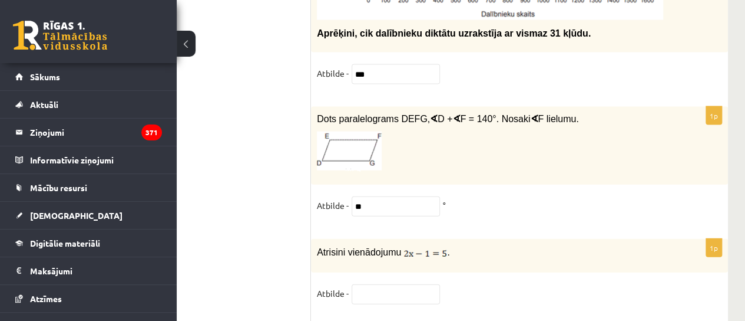
click at [365, 239] on div "1p Atrisini vienādojumu . Atbilde -" at bounding box center [519, 276] width 417 height 75
click at [371, 284] on input "text" at bounding box center [396, 294] width 88 height 20
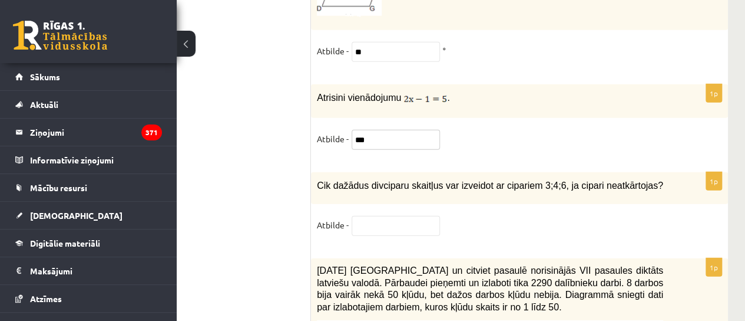
scroll to position [5910, 60]
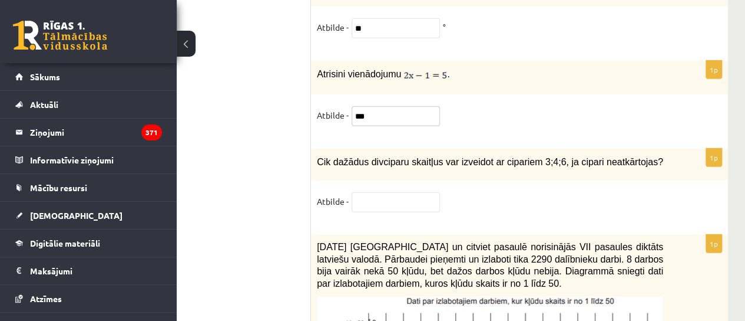
type input "***"
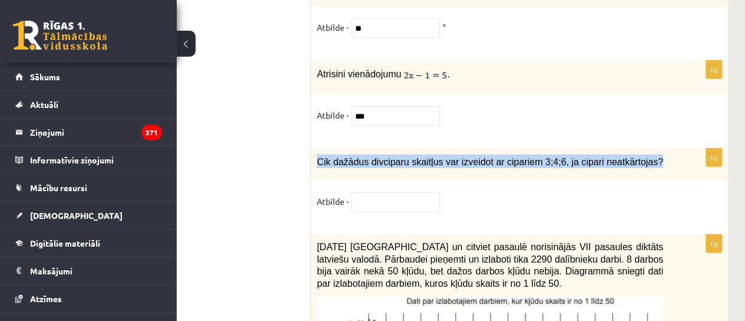
drag, startPoint x: 313, startPoint y: 92, endPoint x: 631, endPoint y: 94, distance: 318.2
click at [631, 148] on div "Cik dažādus divciparu skaitļus var izveidot ar cipariem 3;4;6, ja cipari neatkā…" at bounding box center [519, 164] width 417 height 32
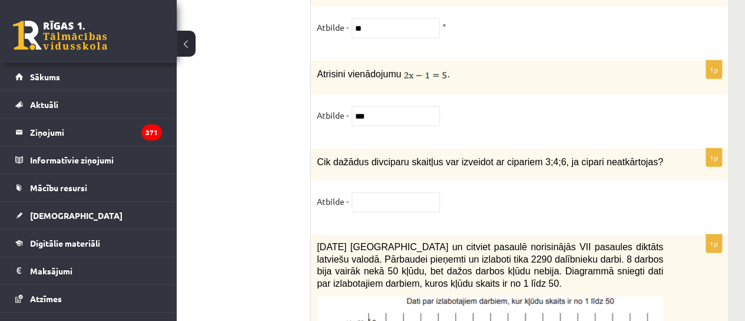
click at [400, 192] on input "text" at bounding box center [396, 202] width 88 height 20
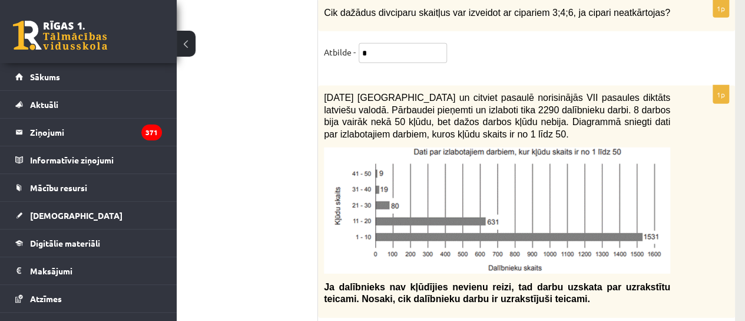
scroll to position [6060, 53]
type input "*"
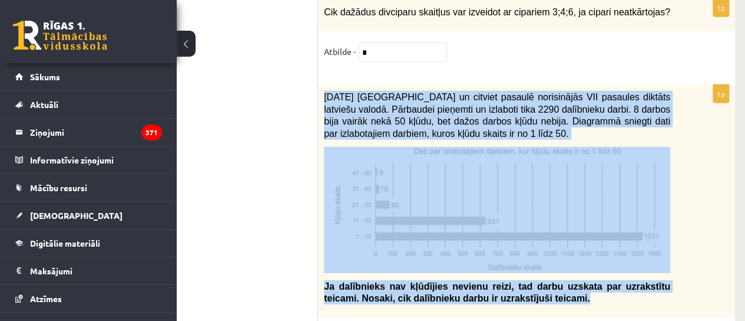
drag, startPoint x: 320, startPoint y: 27, endPoint x: 530, endPoint y: 225, distance: 288.9
click at [530, 225] on div "2021. gada 27. novembrī Latvijā un citviet pasaulē norisinājās VII pasaules dik…" at bounding box center [526, 201] width 417 height 232
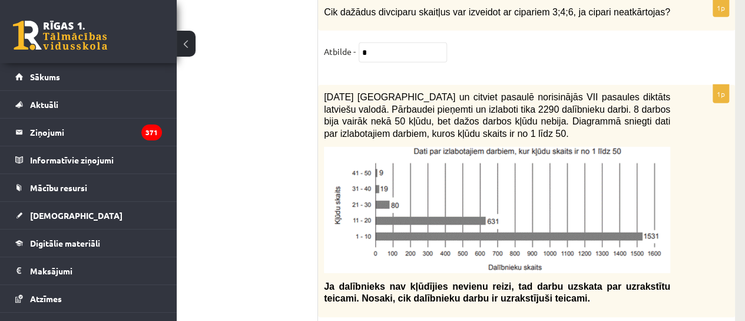
type input "***"
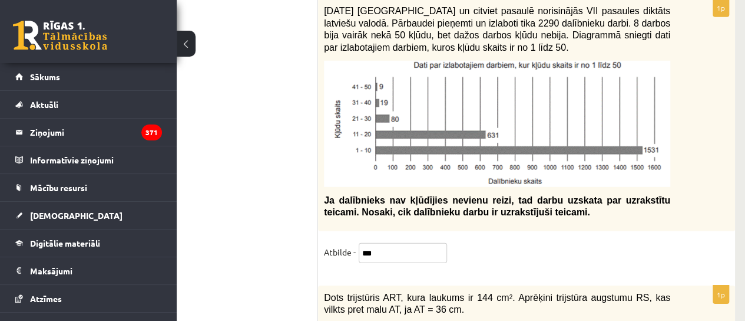
scroll to position [6231, 53]
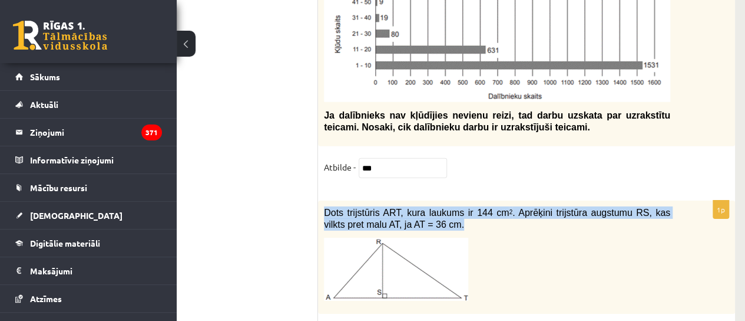
drag, startPoint x: 324, startPoint y: 141, endPoint x: 412, endPoint y: 156, distance: 89.6
click at [412, 206] on p "Dots trijstūris ART, kura laukums ir 144 cm 2 . Aprēķini trijstūra augstumu RS,…" at bounding box center [497, 218] width 346 height 24
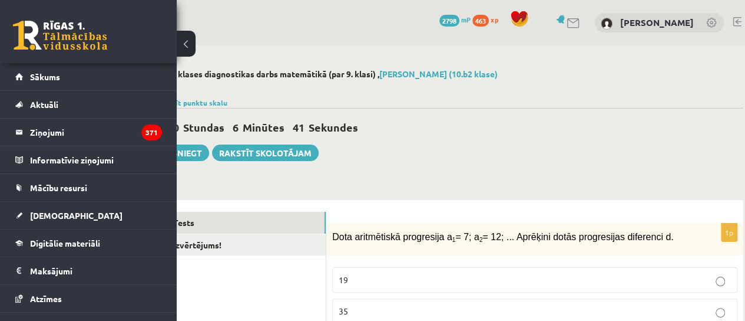
scroll to position [0, 0]
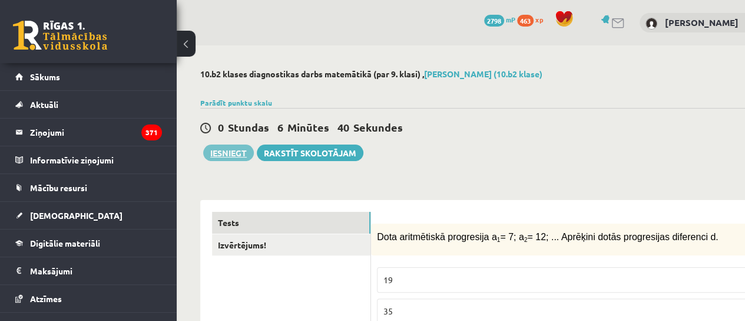
type input "*"
click at [224, 151] on button "Iesniegt" at bounding box center [228, 152] width 51 height 16
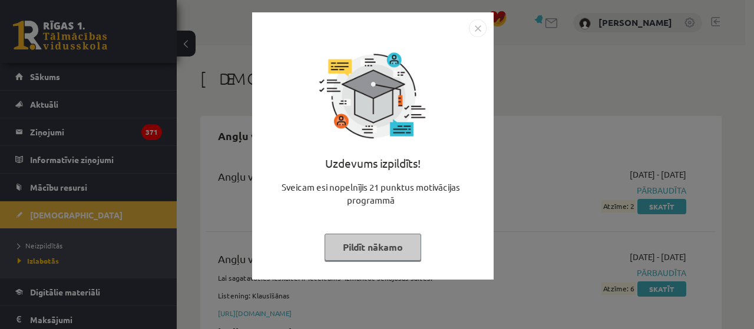
click at [390, 275] on div "Uzdevums izpildīts! Sveicam esi nopelnījis 21 punktus motivācijas programmā Pil…" at bounding box center [373, 146] width 242 height 268
click at [379, 252] on button "Pildīt nākamo" at bounding box center [373, 247] width 97 height 27
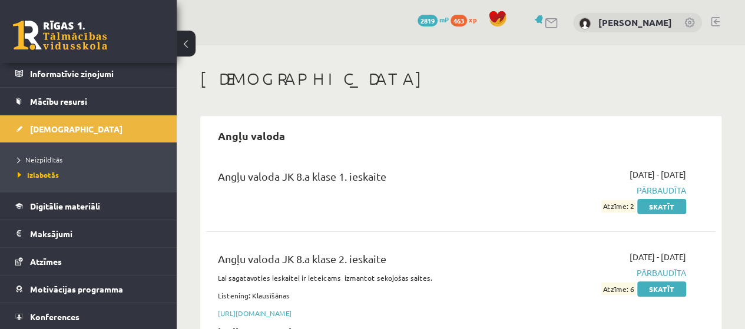
scroll to position [112, 0]
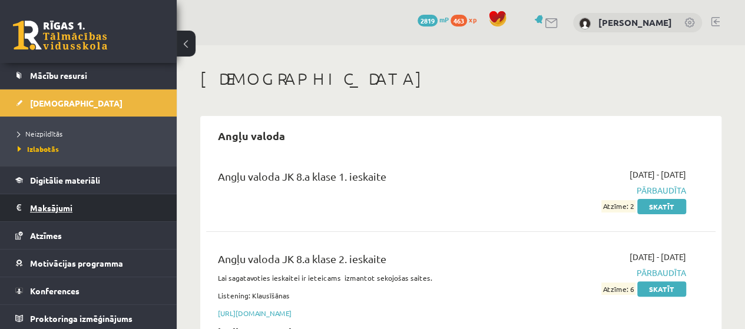
click at [38, 217] on legend "Maksājumi 0" at bounding box center [96, 207] width 132 height 27
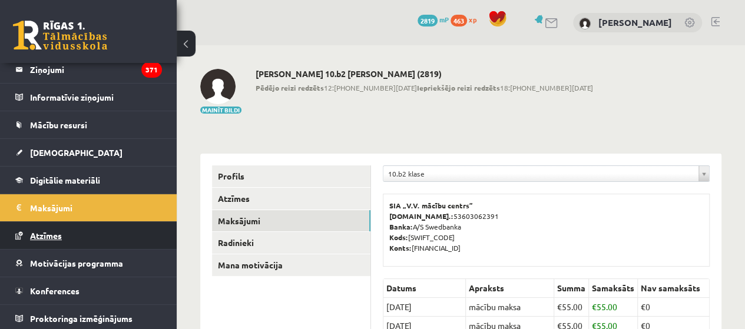
click at [37, 239] on link "Atzīmes" at bounding box center [88, 235] width 147 height 27
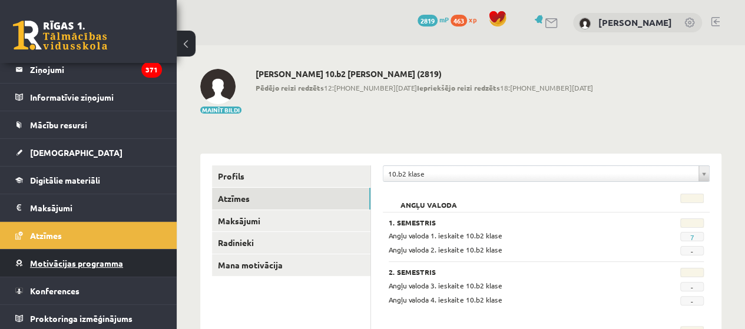
click at [37, 250] on link "Motivācijas programma" at bounding box center [88, 263] width 147 height 27
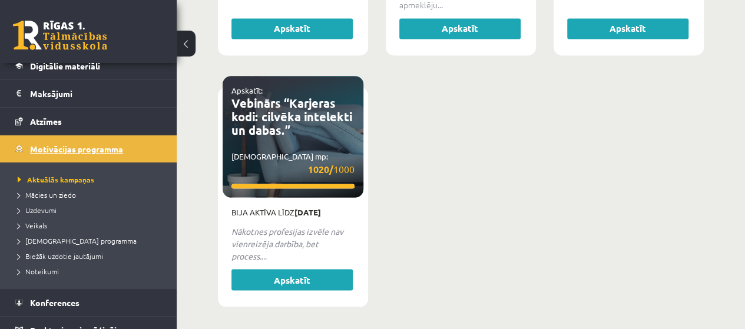
scroll to position [189, 0]
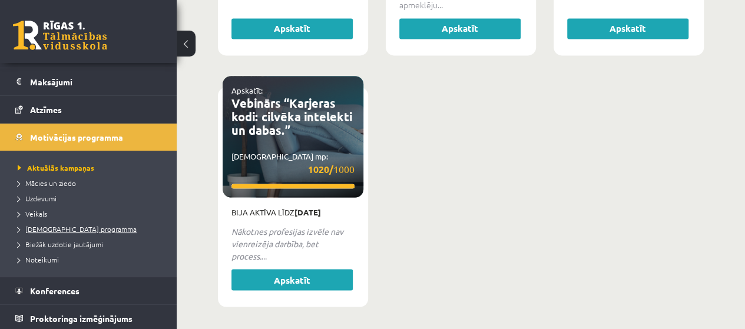
click at [68, 225] on span "[DEMOGRAPHIC_DATA] programma" at bounding box center [77, 229] width 119 height 9
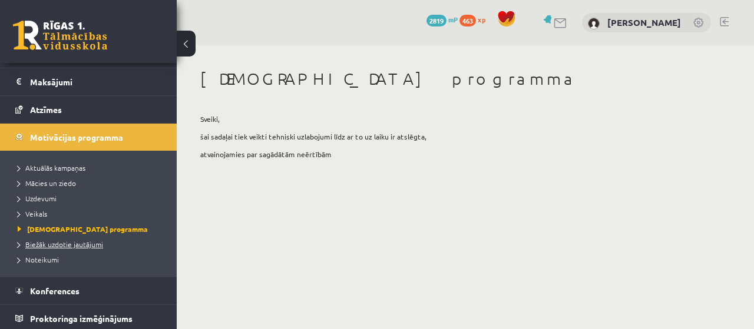
click at [61, 244] on span "Biežāk uzdotie jautājumi" at bounding box center [60, 244] width 85 height 9
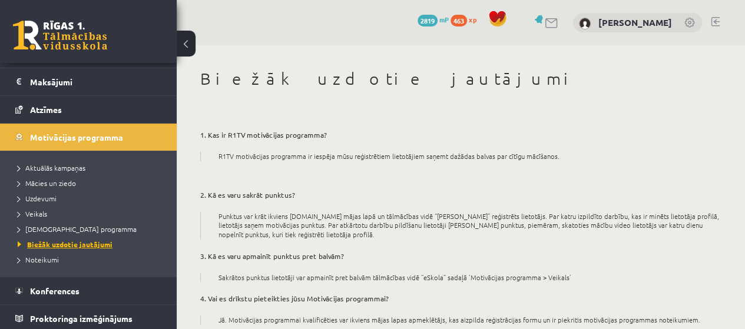
click at [48, 260] on span "Noteikumi" at bounding box center [38, 259] width 41 height 9
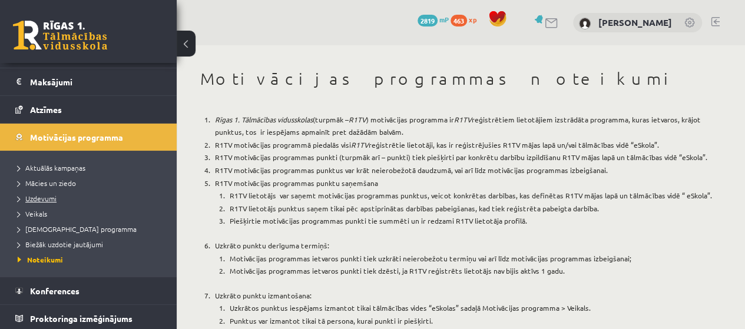
click at [37, 194] on span "Uzdevumi" at bounding box center [37, 198] width 39 height 9
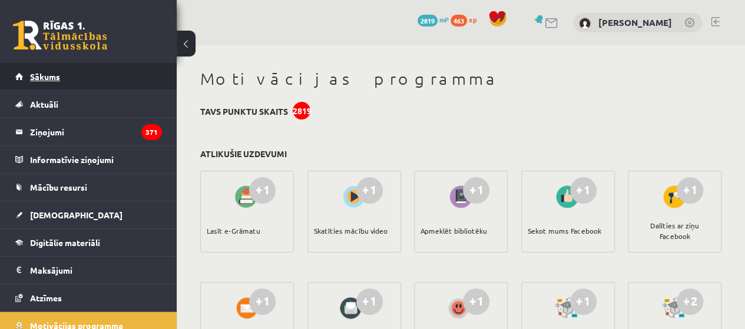
click at [45, 82] on link "Sākums" at bounding box center [88, 76] width 147 height 27
